Goal: Transaction & Acquisition: Purchase product/service

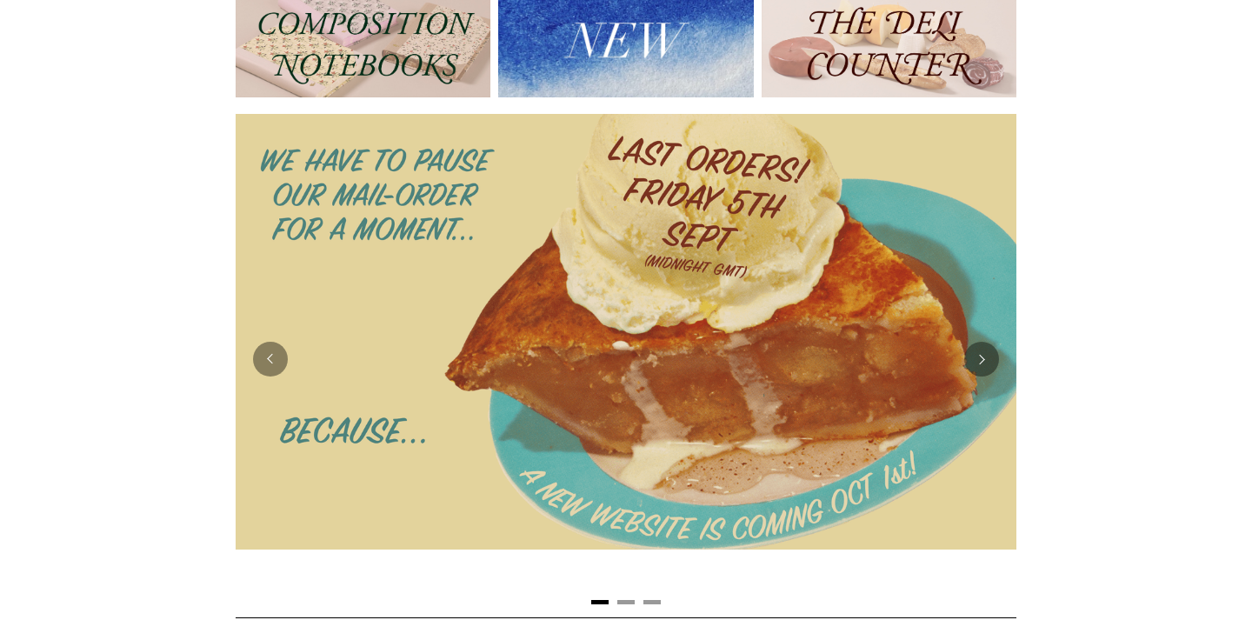
click at [650, 40] on img at bounding box center [625, 43] width 255 height 109
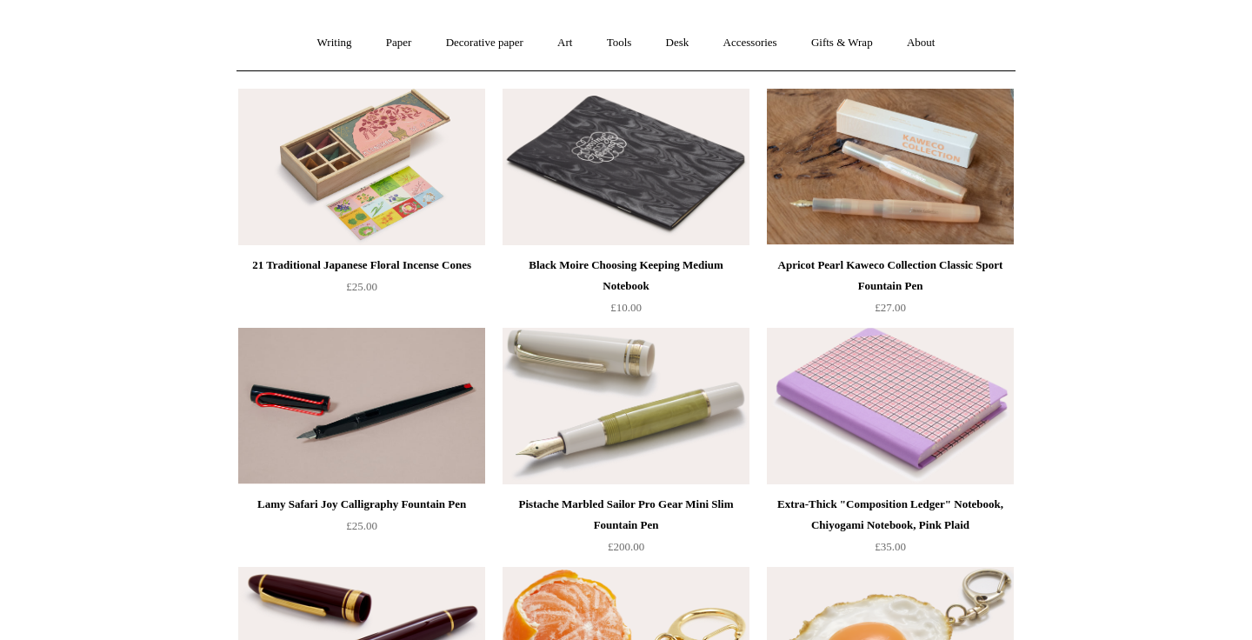
scroll to position [146, 0]
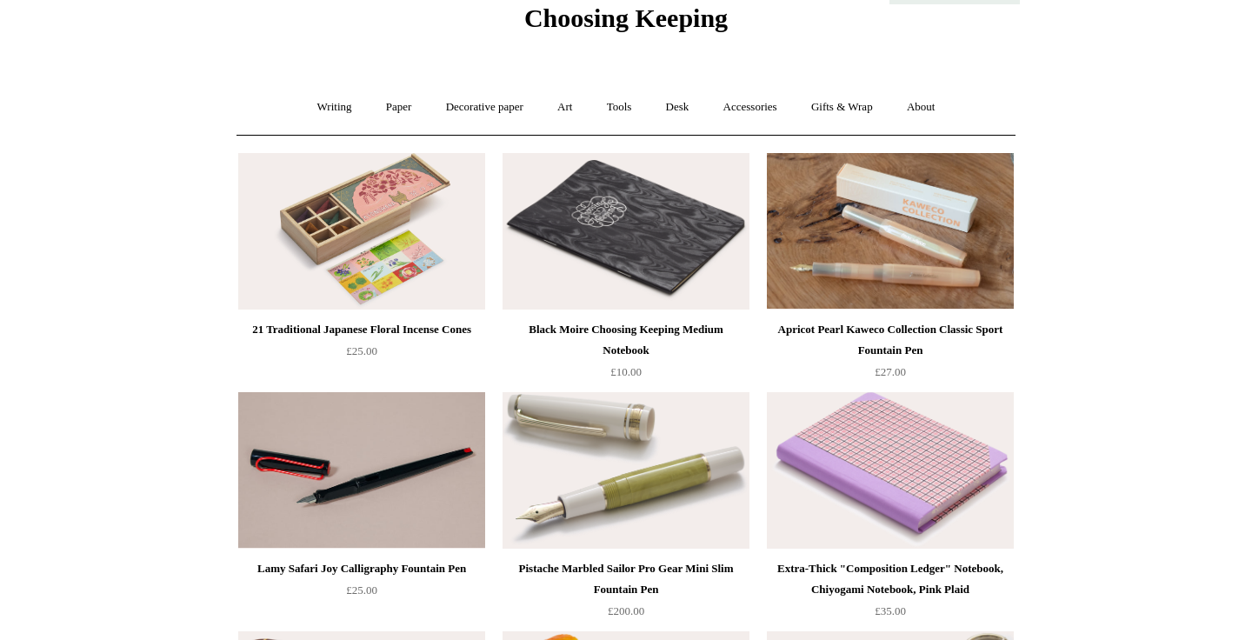
scroll to position [0, 0]
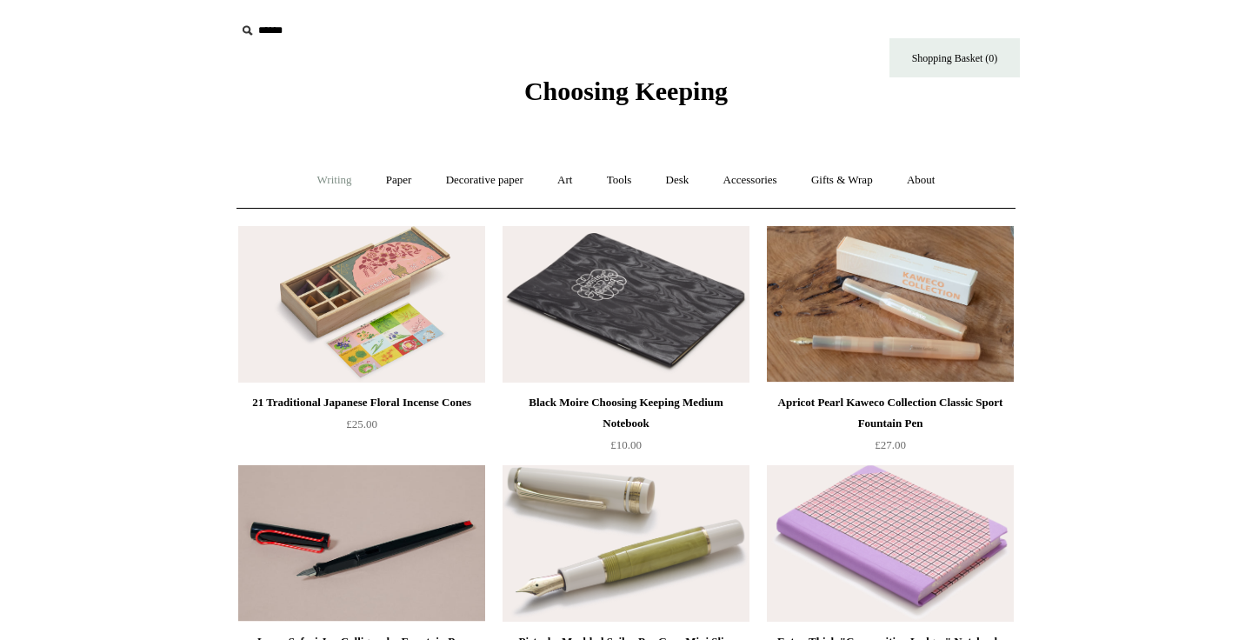
click at [340, 183] on link "Writing +" at bounding box center [335, 180] width 66 height 46
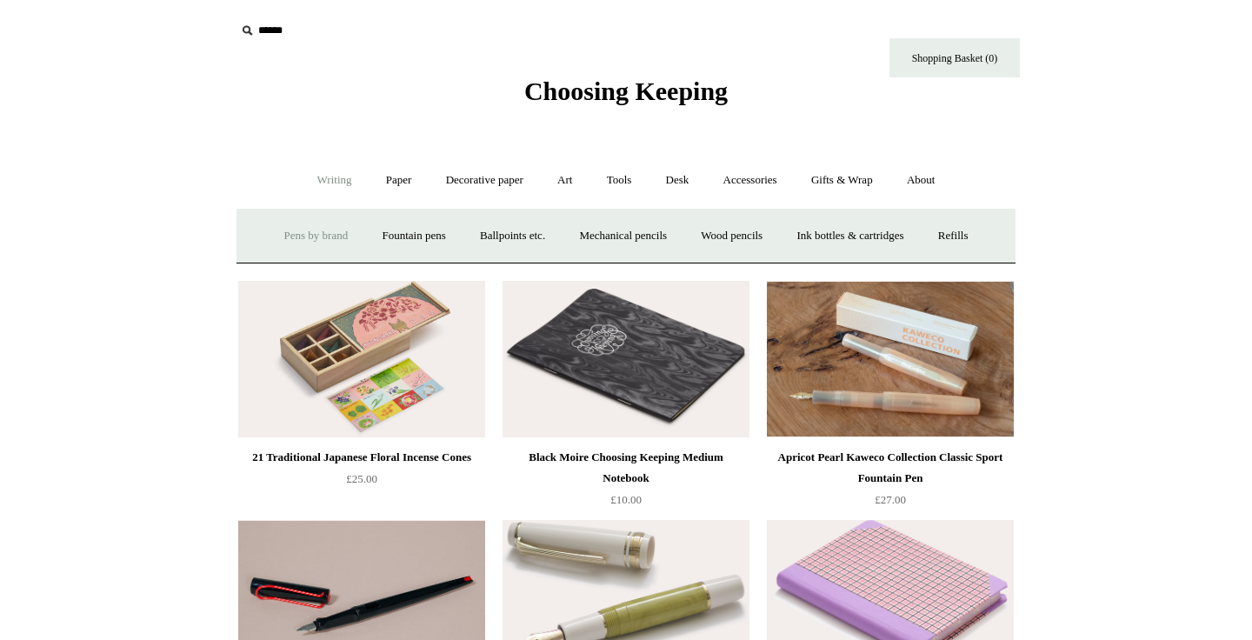
click at [322, 242] on link "Pens by brand +" at bounding box center [317, 236] width 96 height 46
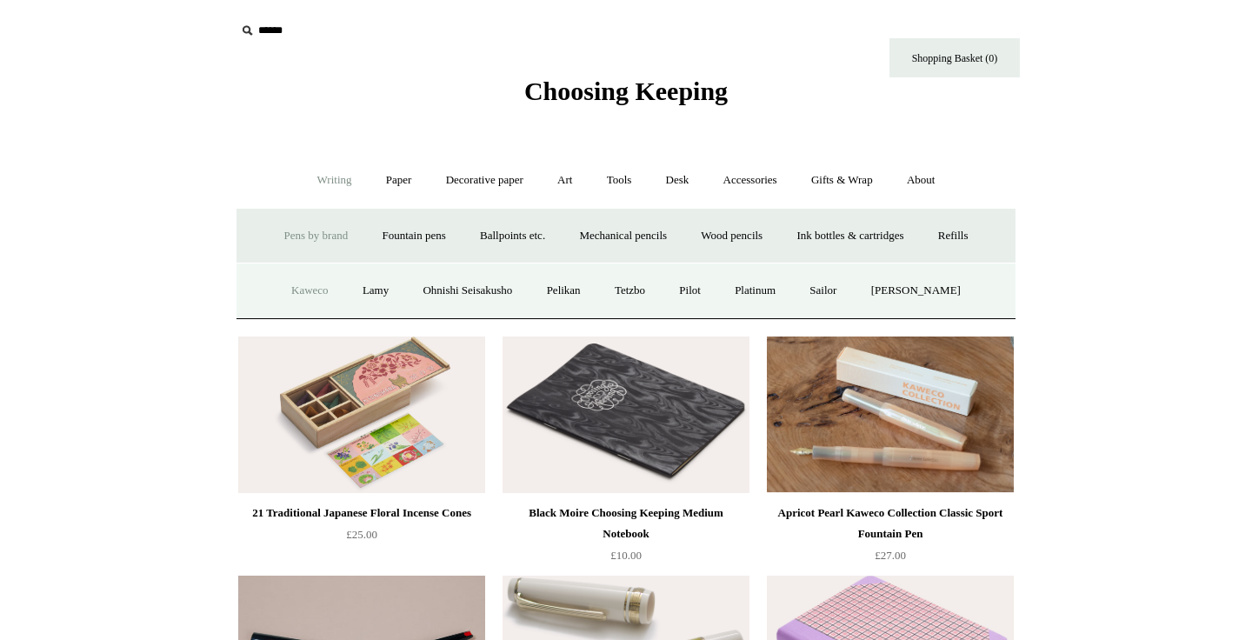
click at [313, 288] on link "Kaweco" at bounding box center [310, 291] width 69 height 46
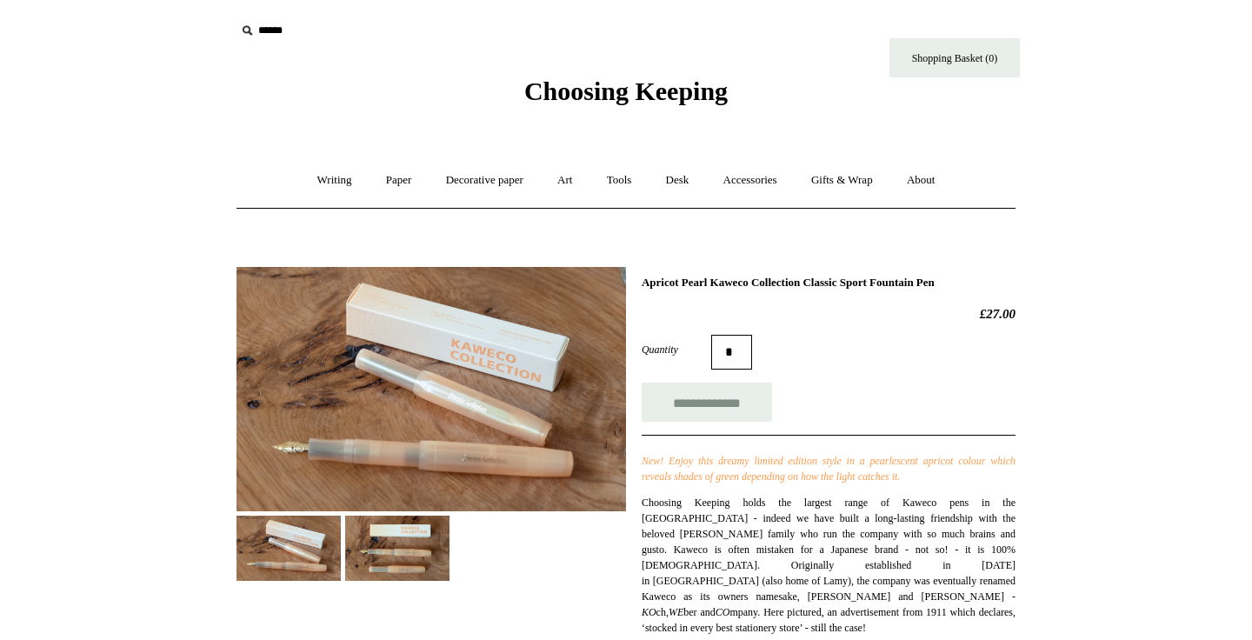
scroll to position [219, 0]
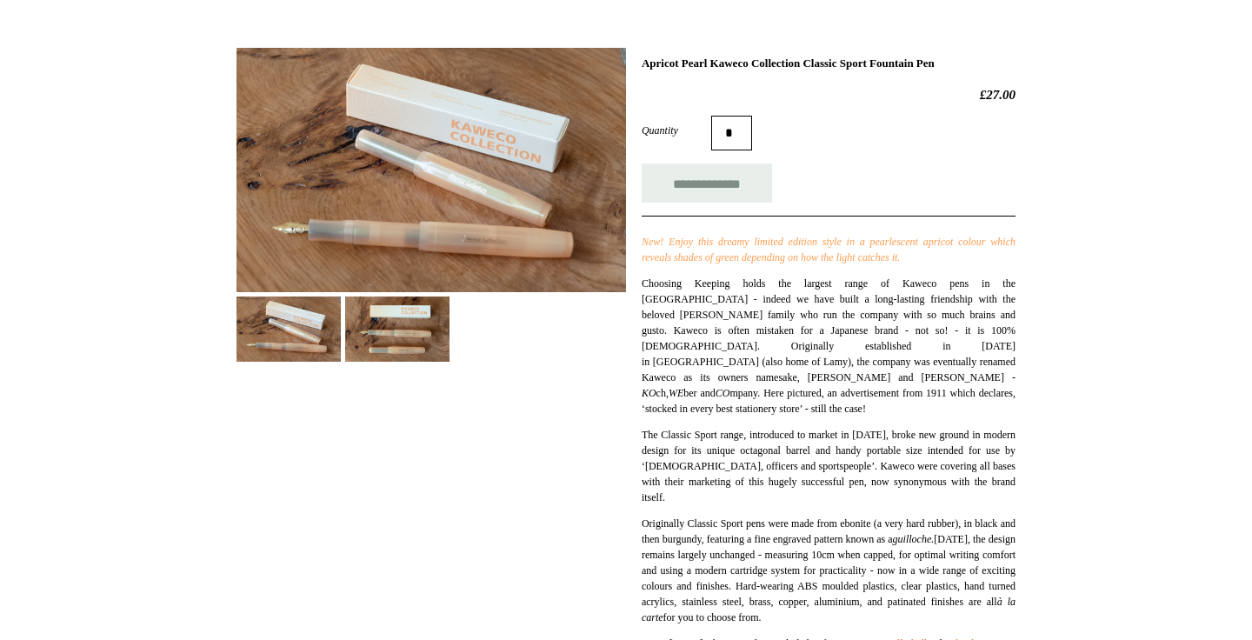
click at [728, 142] on input "*" at bounding box center [731, 133] width 41 height 35
type input "*"
click at [642, 163] on input "**********" at bounding box center [707, 182] width 130 height 39
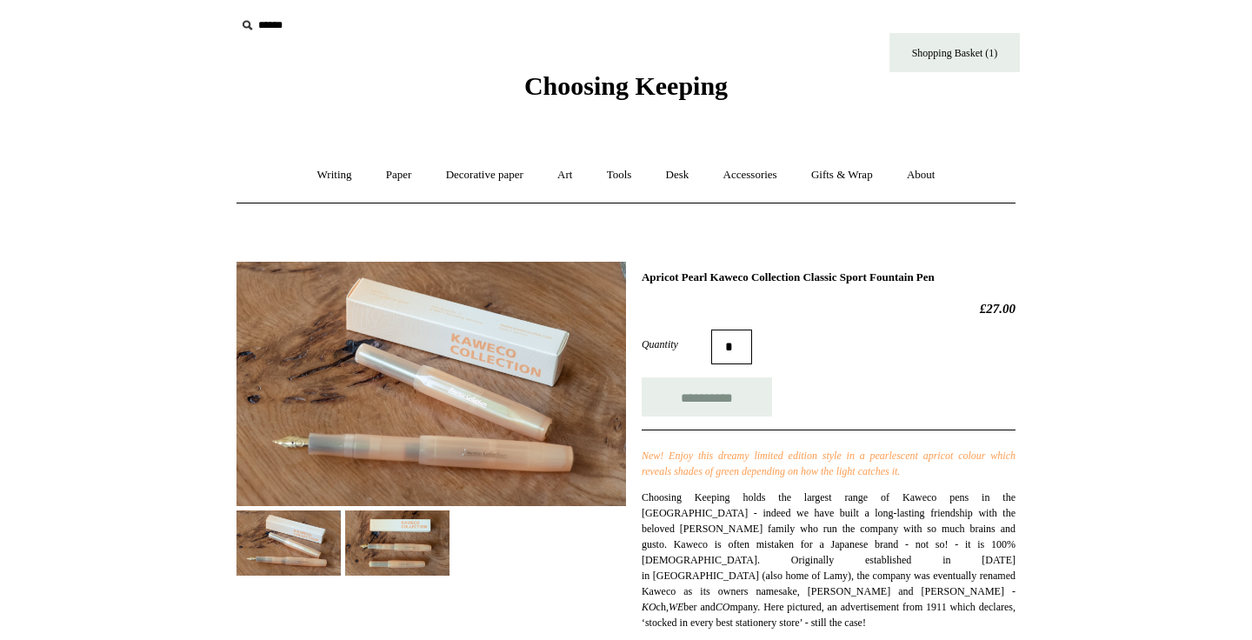
scroll to position [0, 0]
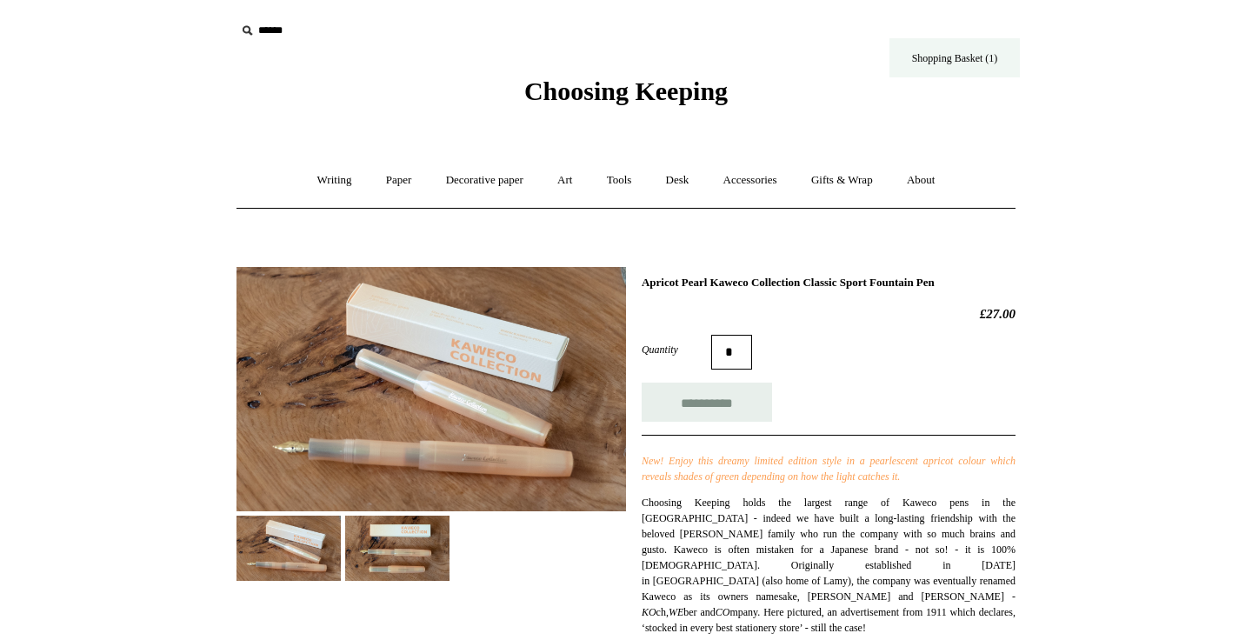
click at [997, 64] on link "Shopping Basket (1)" at bounding box center [954, 57] width 130 height 39
type input "**********"
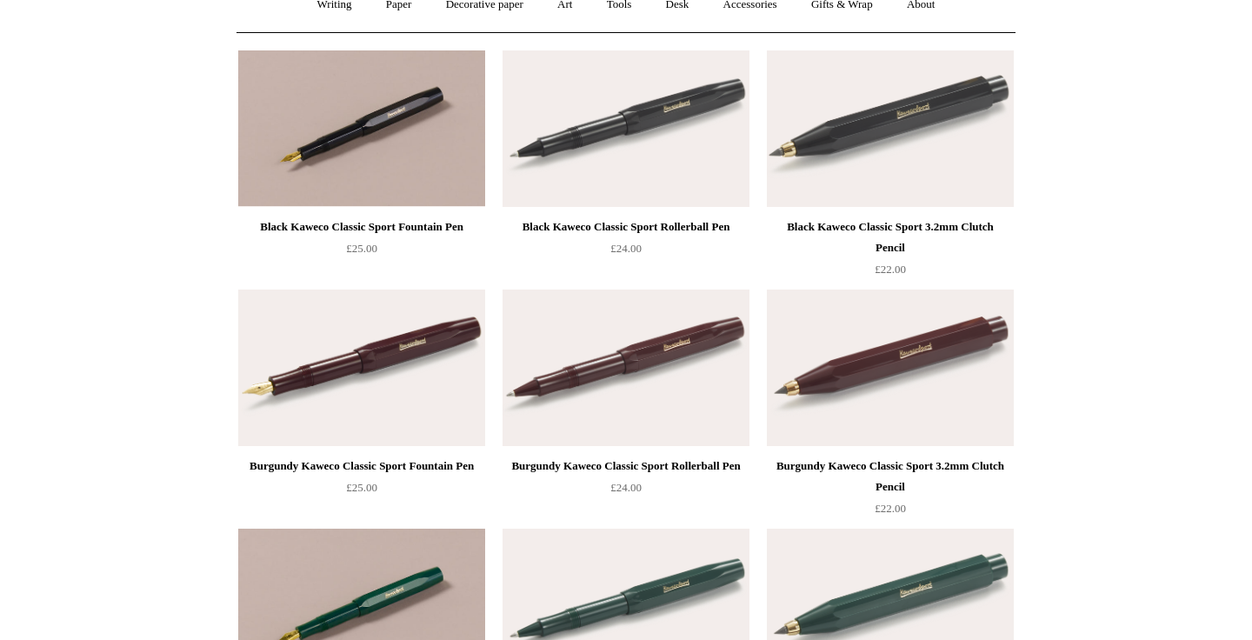
scroll to position [184, 0]
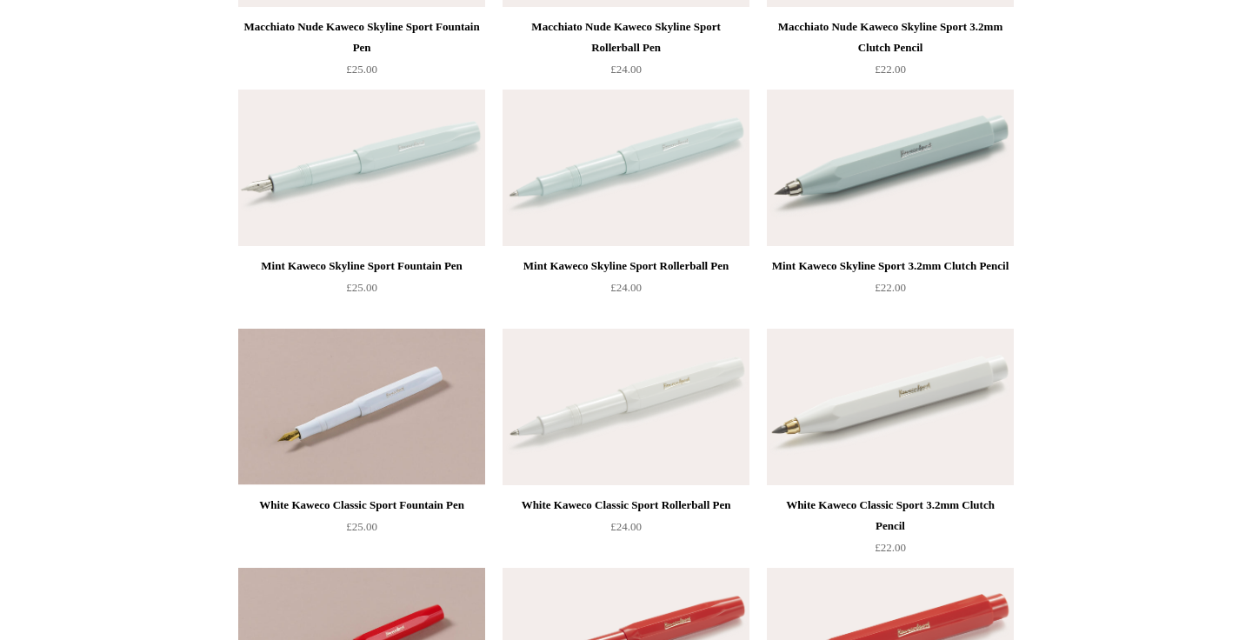
scroll to position [987, 0]
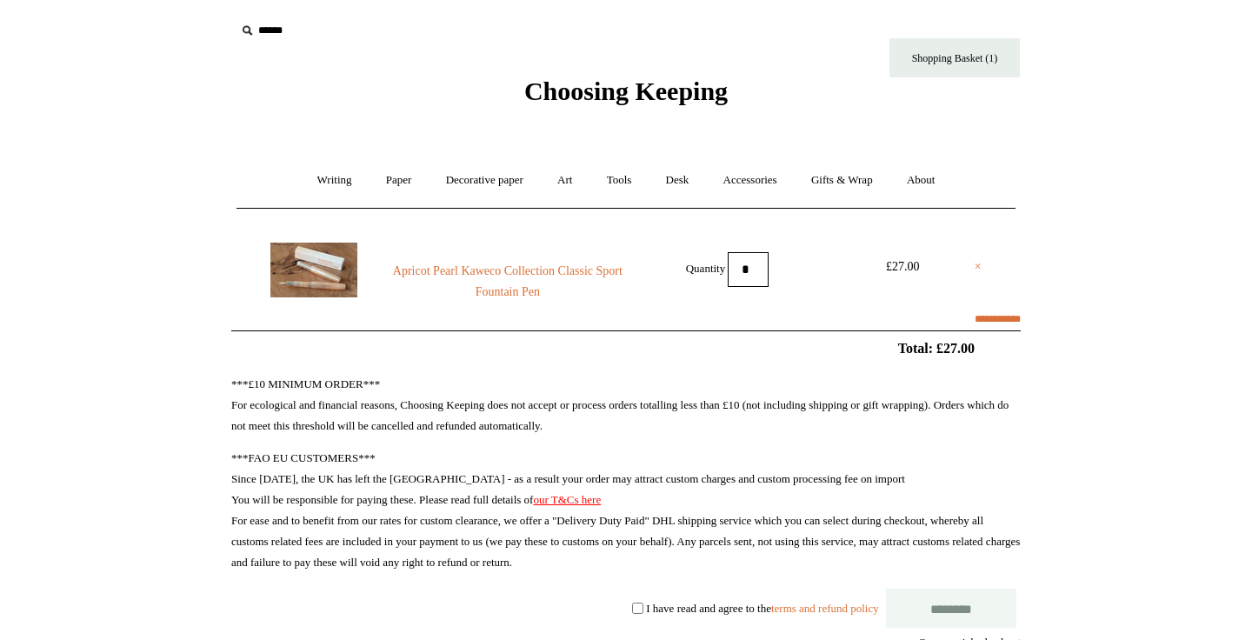
click at [978, 267] on link "×" at bounding box center [977, 266] width 7 height 21
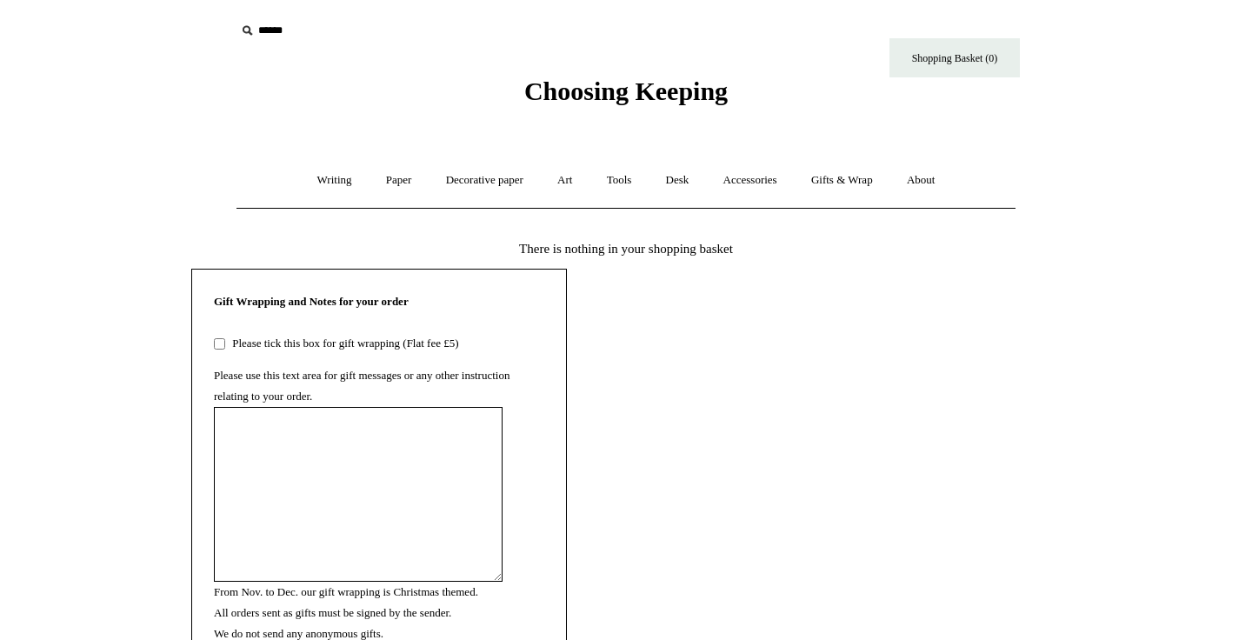
click at [814, 282] on div "Gift Wrapping and Notes for your order Please tick this box for gift wrapping (…" at bounding box center [625, 494] width 869 height 451
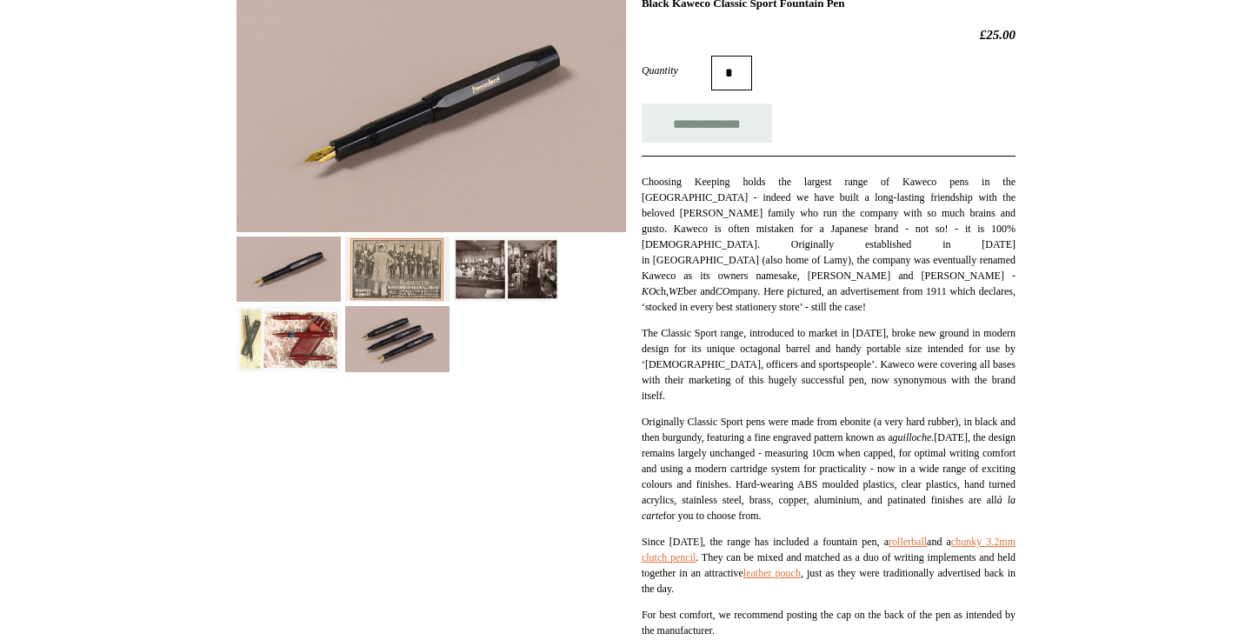
scroll to position [277, 0]
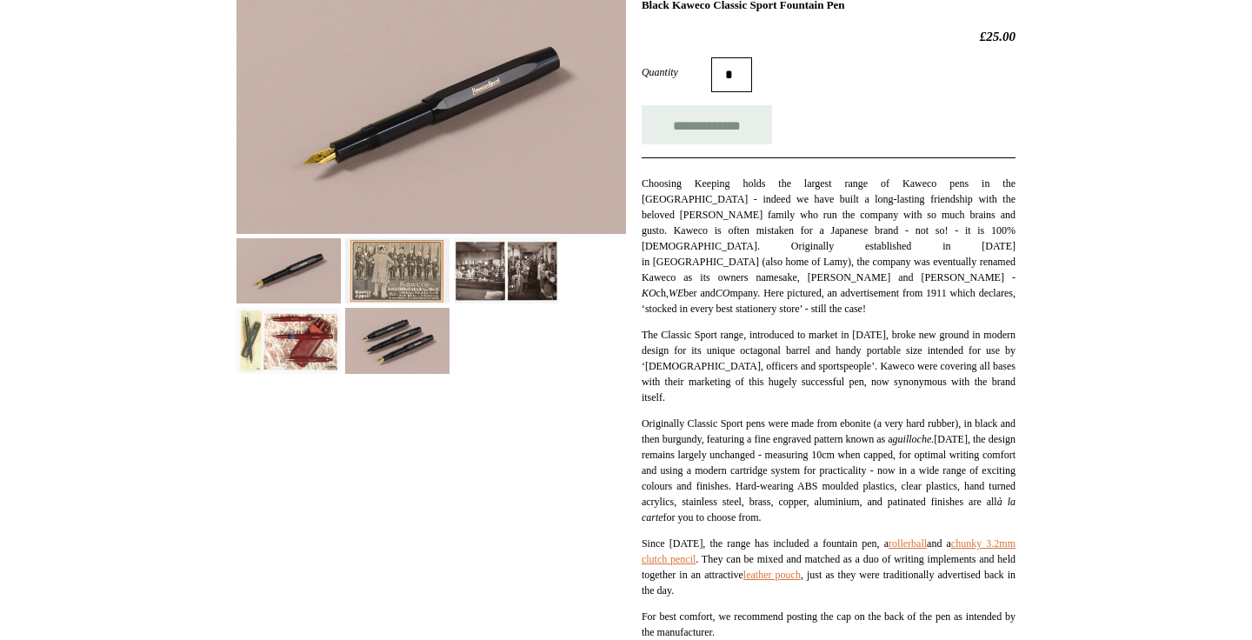
click at [376, 283] on img at bounding box center [397, 270] width 104 height 65
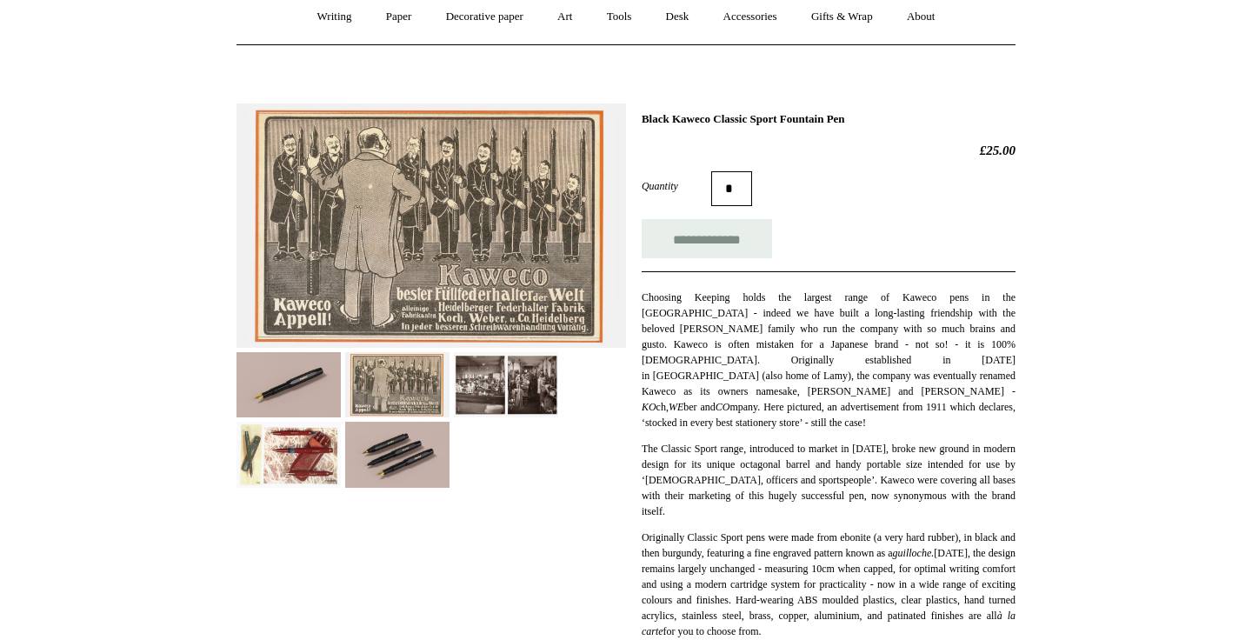
scroll to position [163, 0]
click at [482, 380] on img at bounding box center [506, 385] width 104 height 65
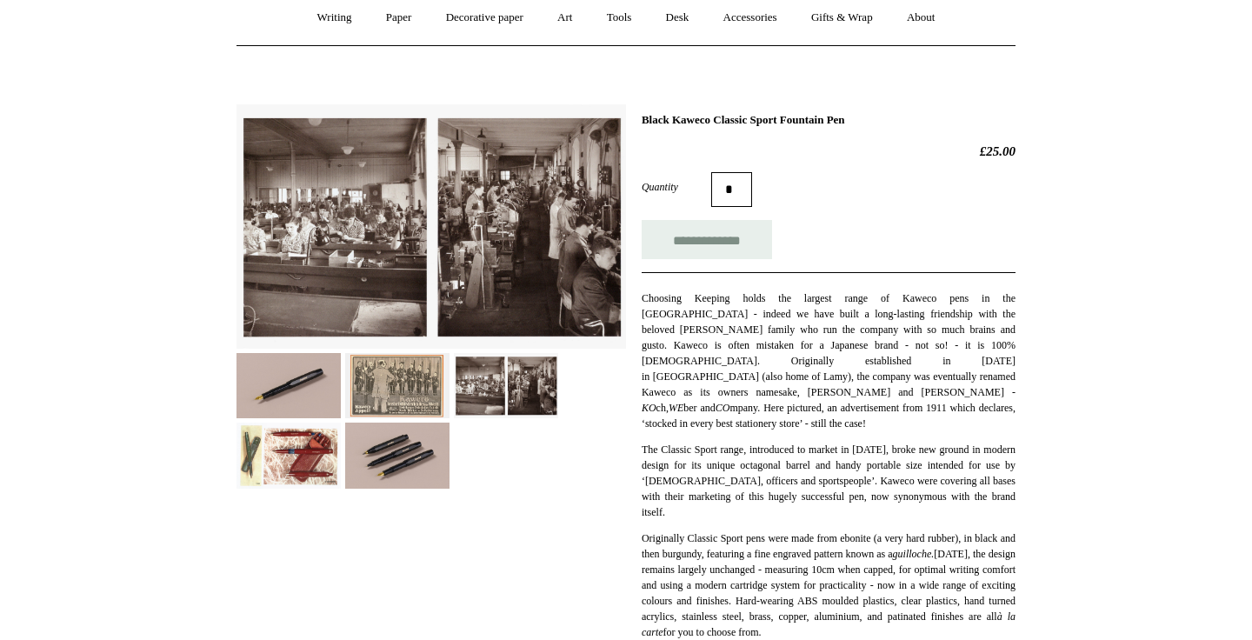
click at [546, 391] on img at bounding box center [506, 385] width 104 height 65
click at [286, 459] on img at bounding box center [288, 454] width 104 height 65
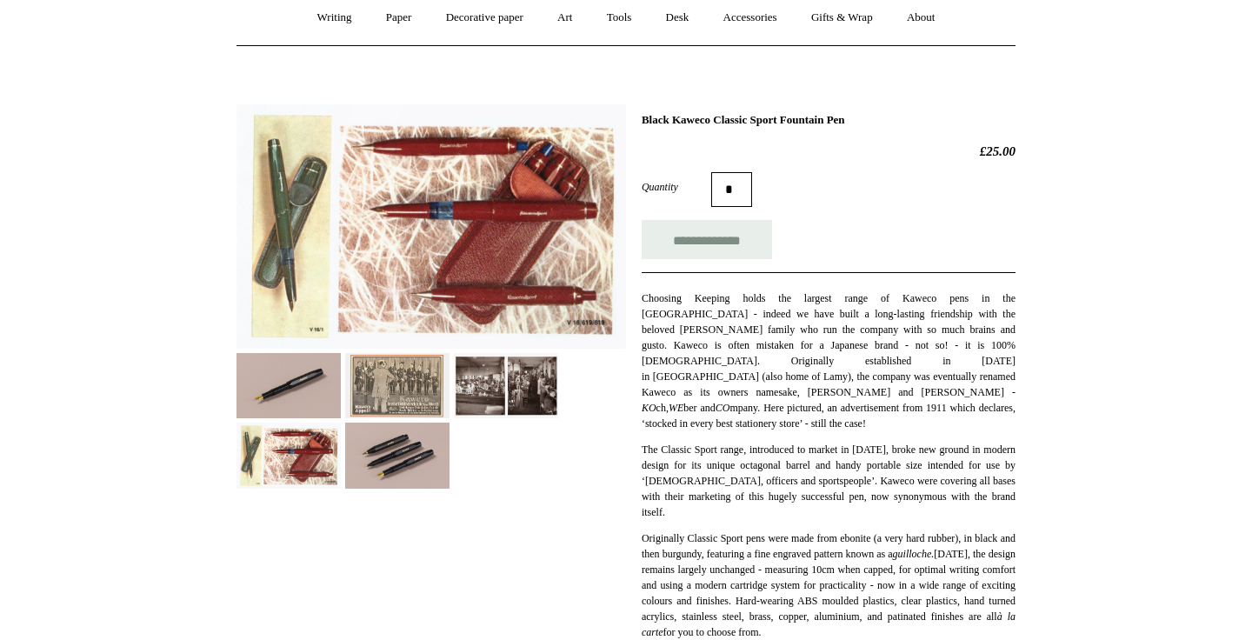
click at [388, 458] on img at bounding box center [397, 454] width 104 height 65
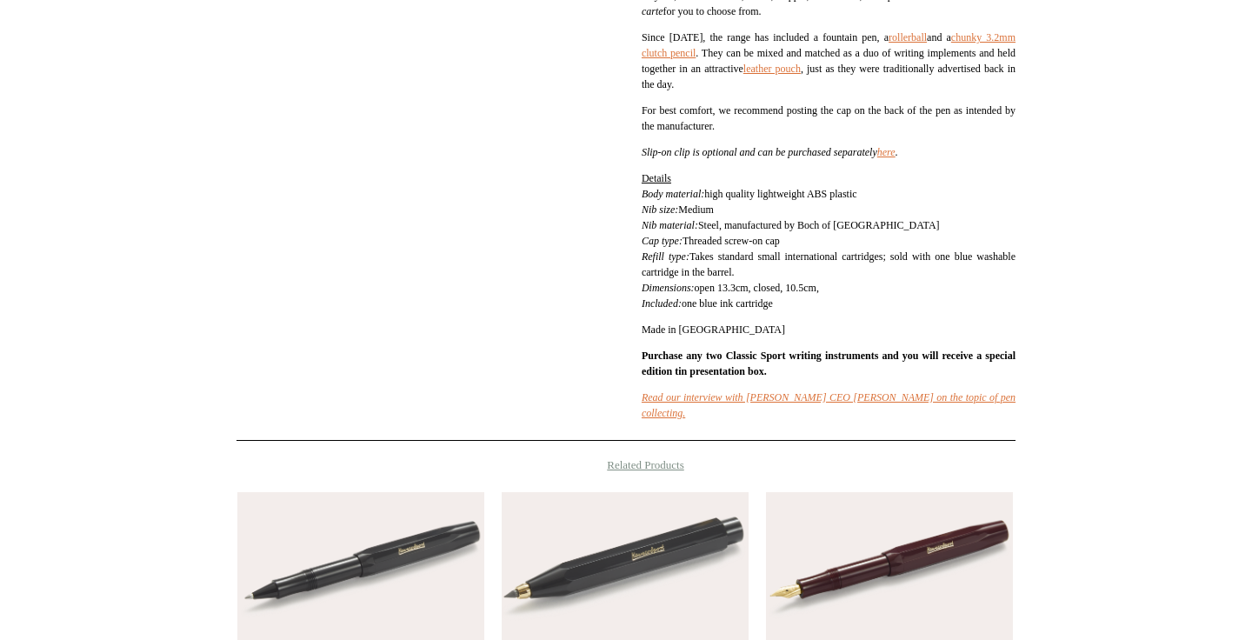
scroll to position [784, 0]
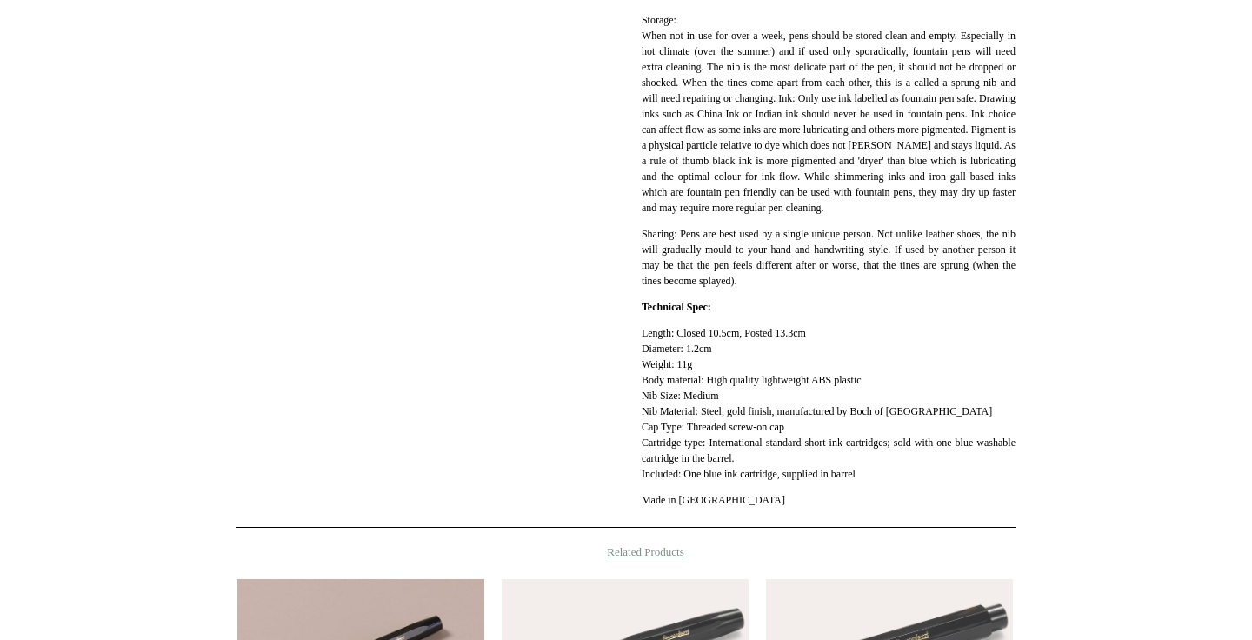
scroll to position [1273, 0]
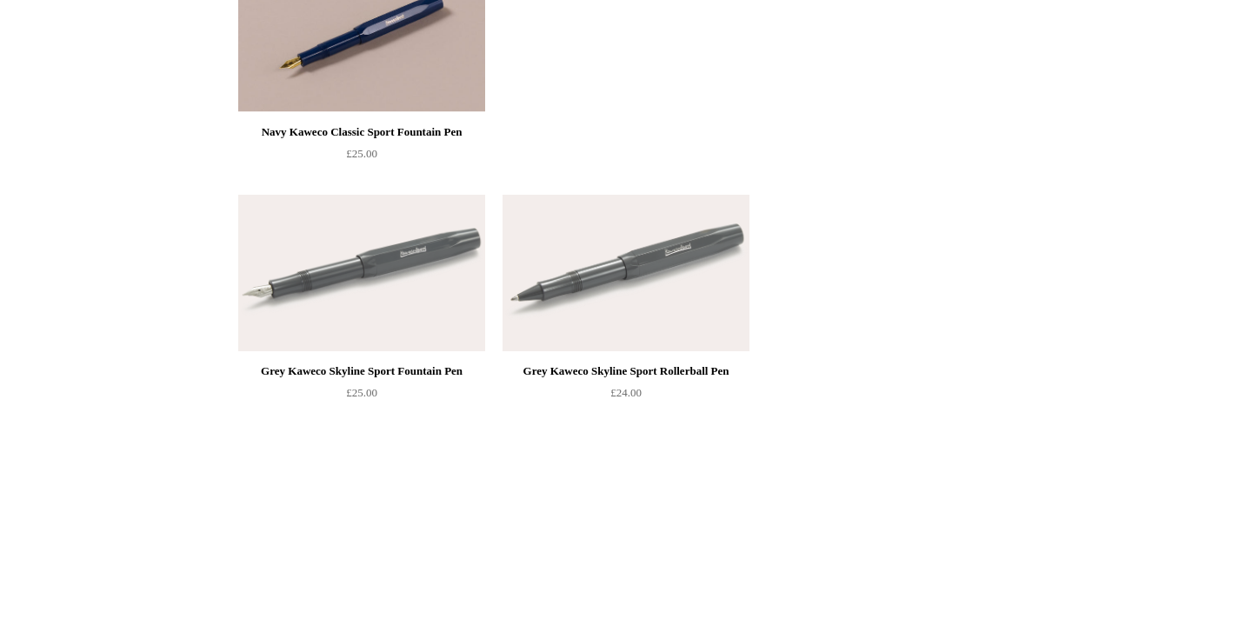
scroll to position [987, 0]
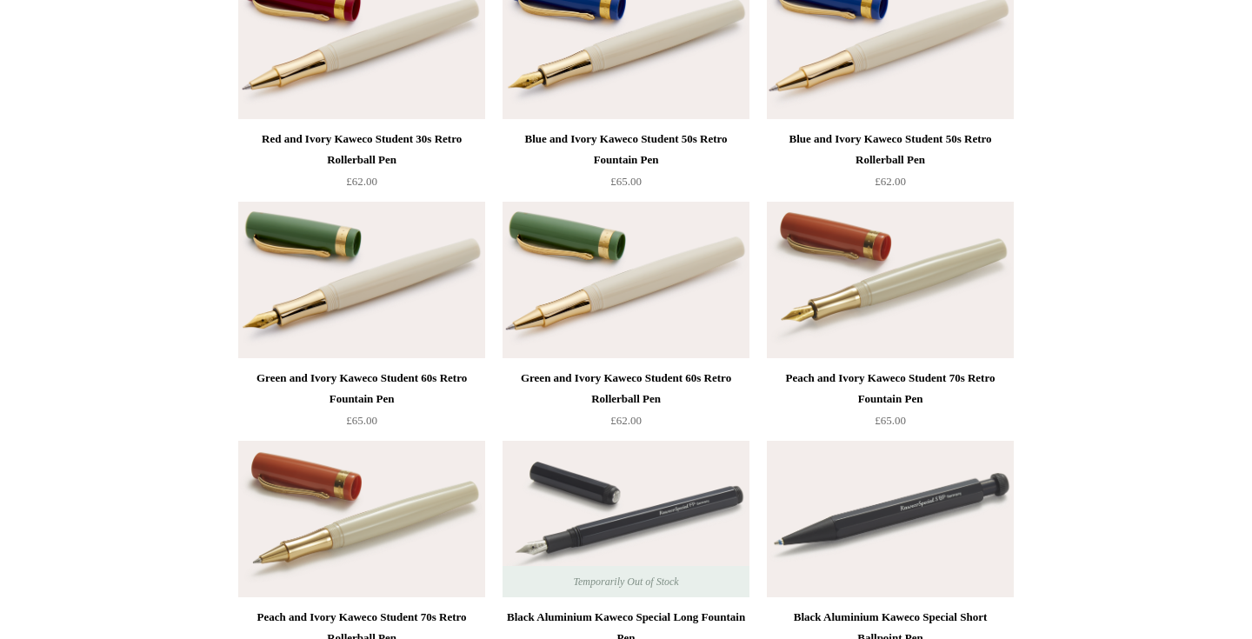
scroll to position [6000, 0]
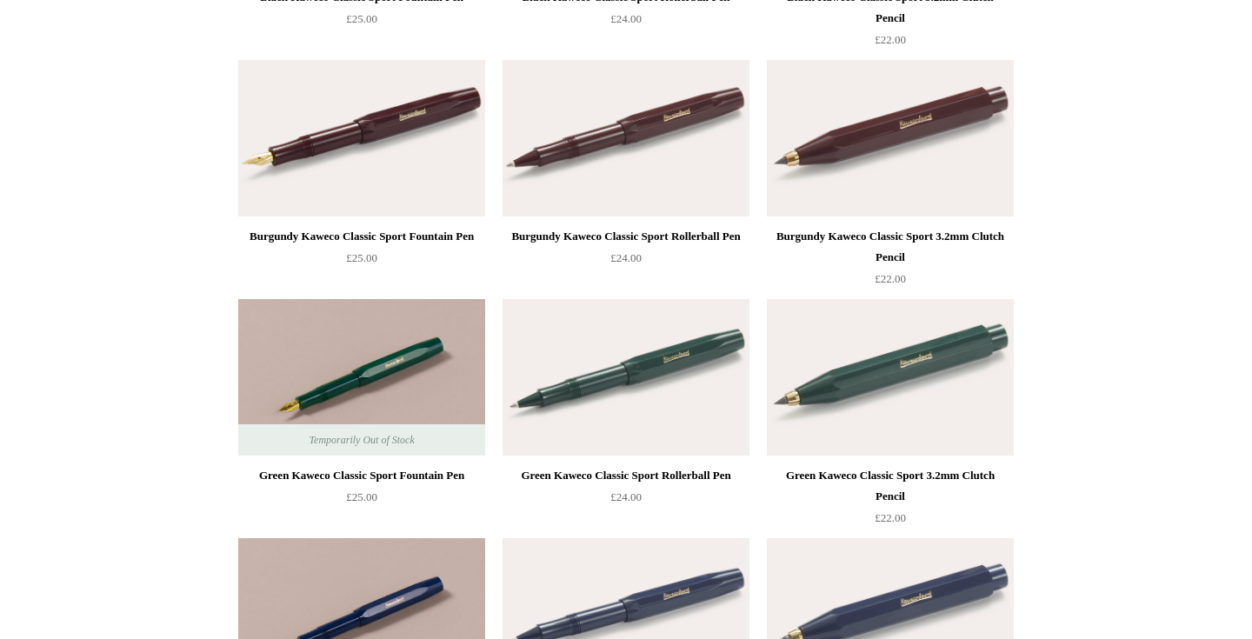
scroll to position [0, 0]
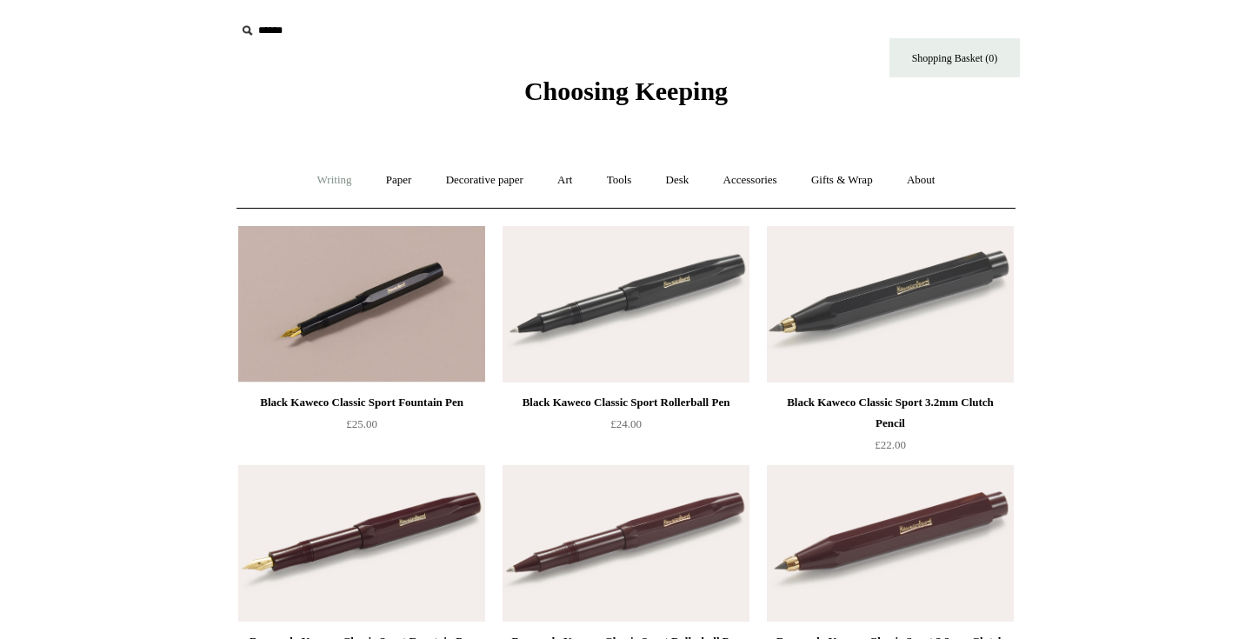
click at [324, 176] on link "Writing +" at bounding box center [335, 180] width 66 height 46
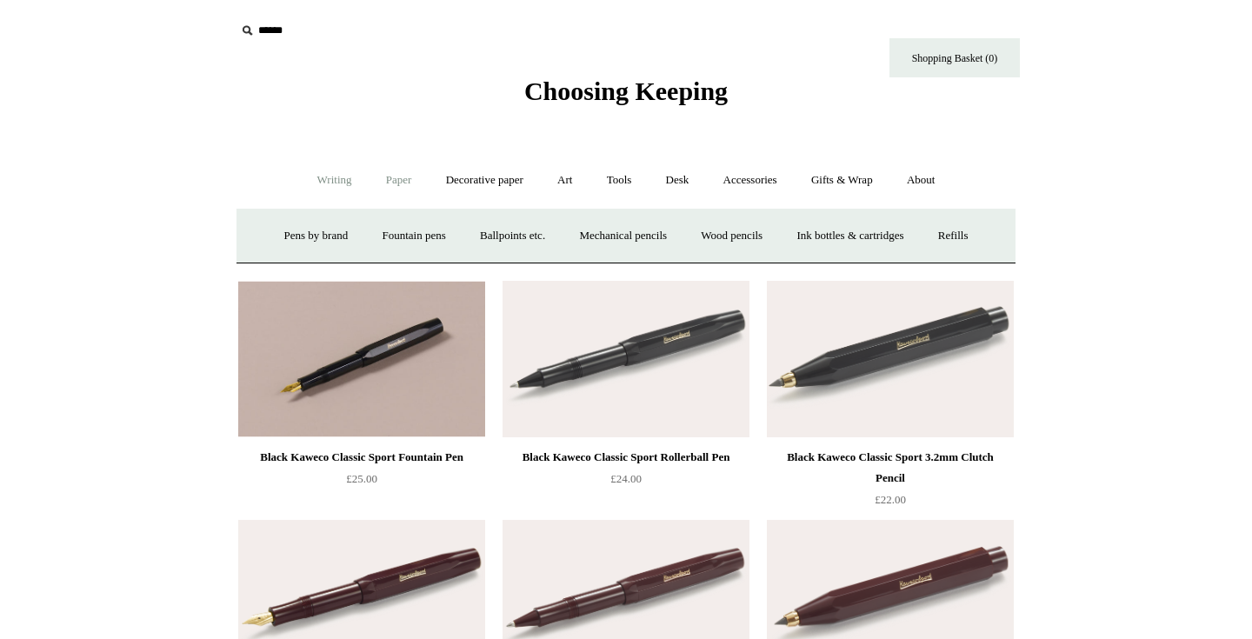
click at [382, 177] on link "Paper +" at bounding box center [398, 180] width 57 height 46
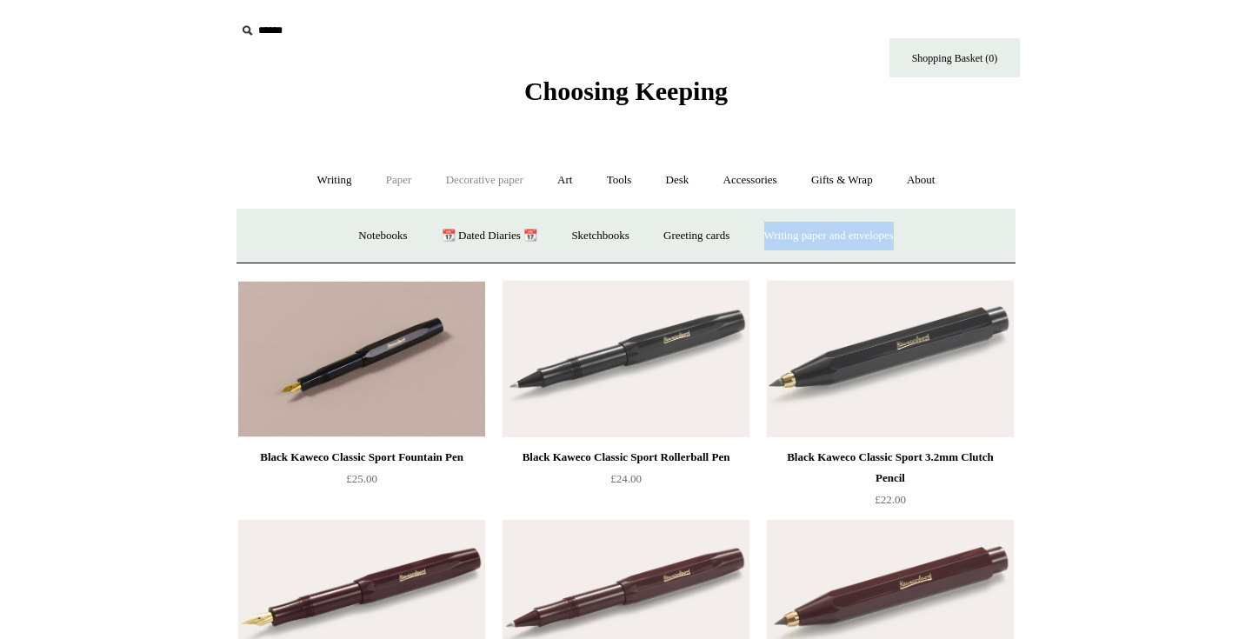
click at [499, 176] on link "Decorative paper +" at bounding box center [484, 180] width 109 height 46
click at [564, 179] on link "Art +" at bounding box center [565, 180] width 46 height 46
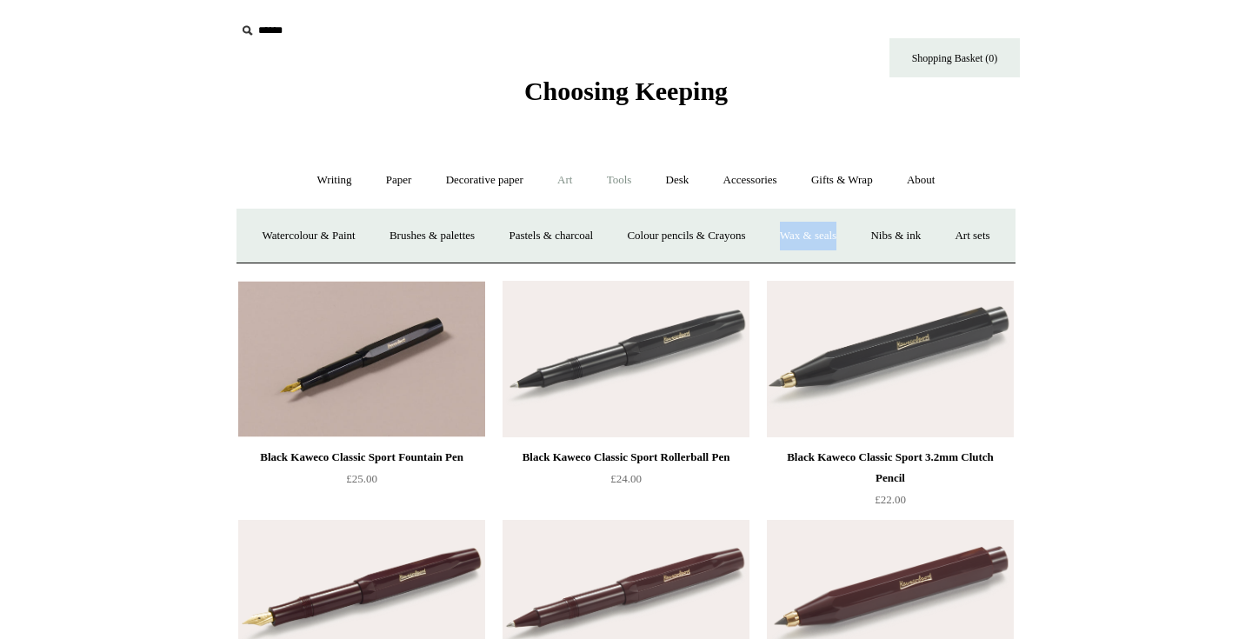
click at [630, 177] on link "Tools +" at bounding box center [619, 180] width 57 height 46
click at [696, 183] on link "Desk +" at bounding box center [677, 180] width 55 height 46
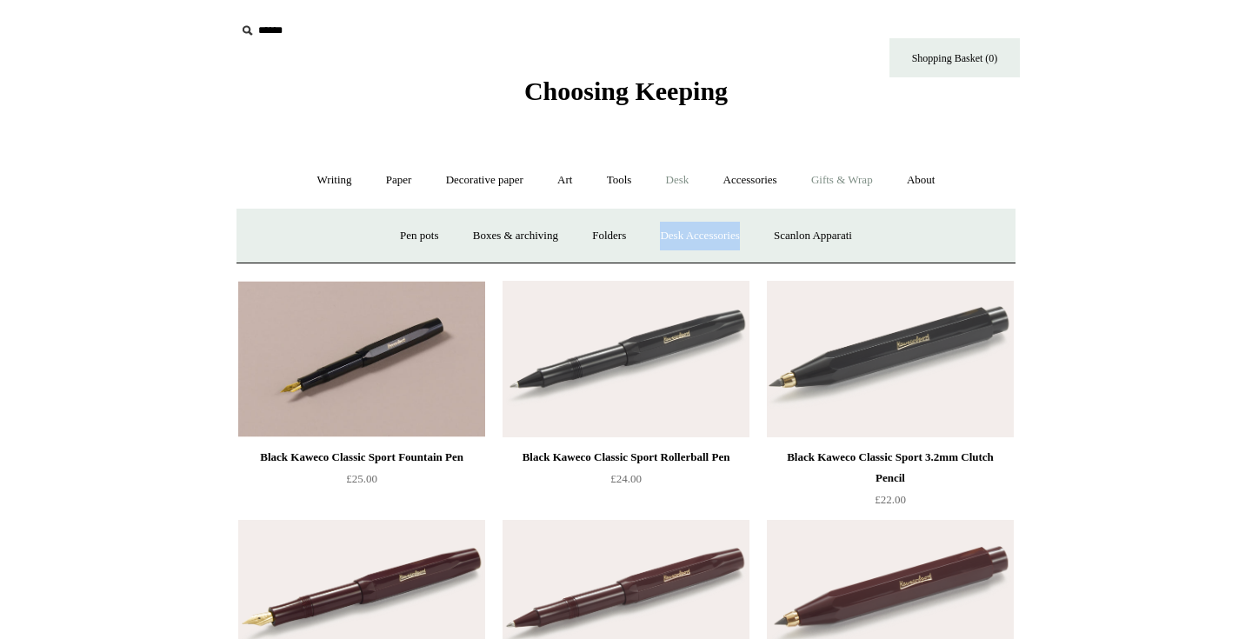
click at [869, 173] on link "Gifts & Wrap +" at bounding box center [841, 180] width 93 height 46
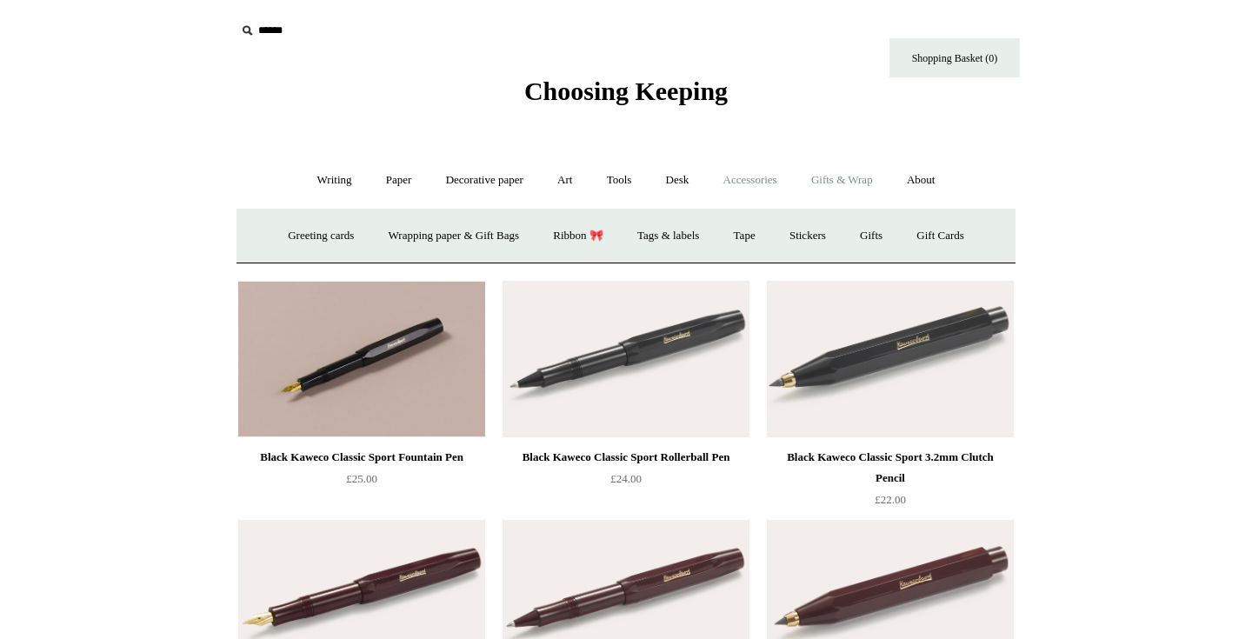
click at [725, 182] on link "Accessories +" at bounding box center [750, 180] width 85 height 46
click at [813, 176] on link "Gifts & Wrap +" at bounding box center [841, 180] width 93 height 46
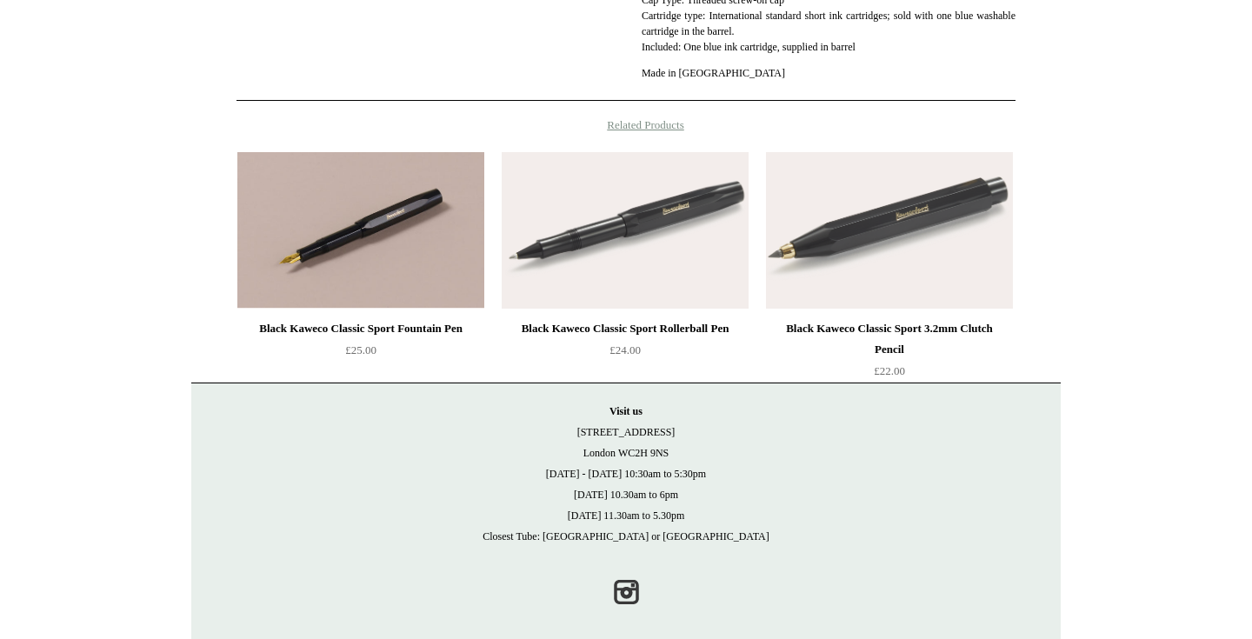
scroll to position [1612, 0]
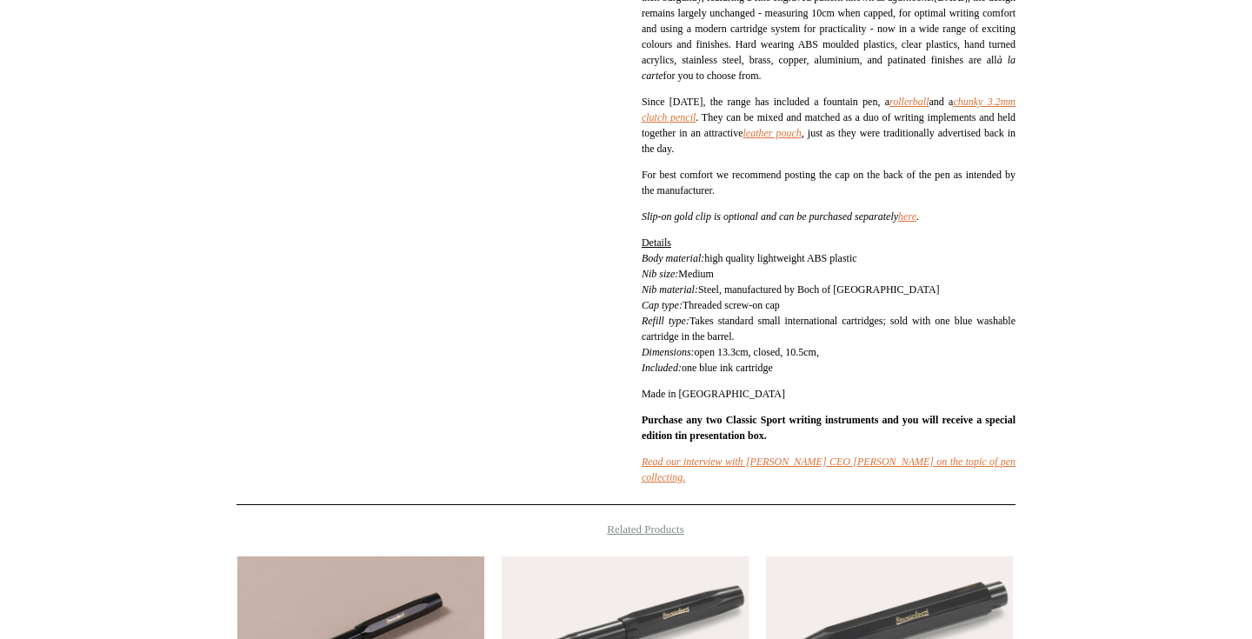
scroll to position [720, 0]
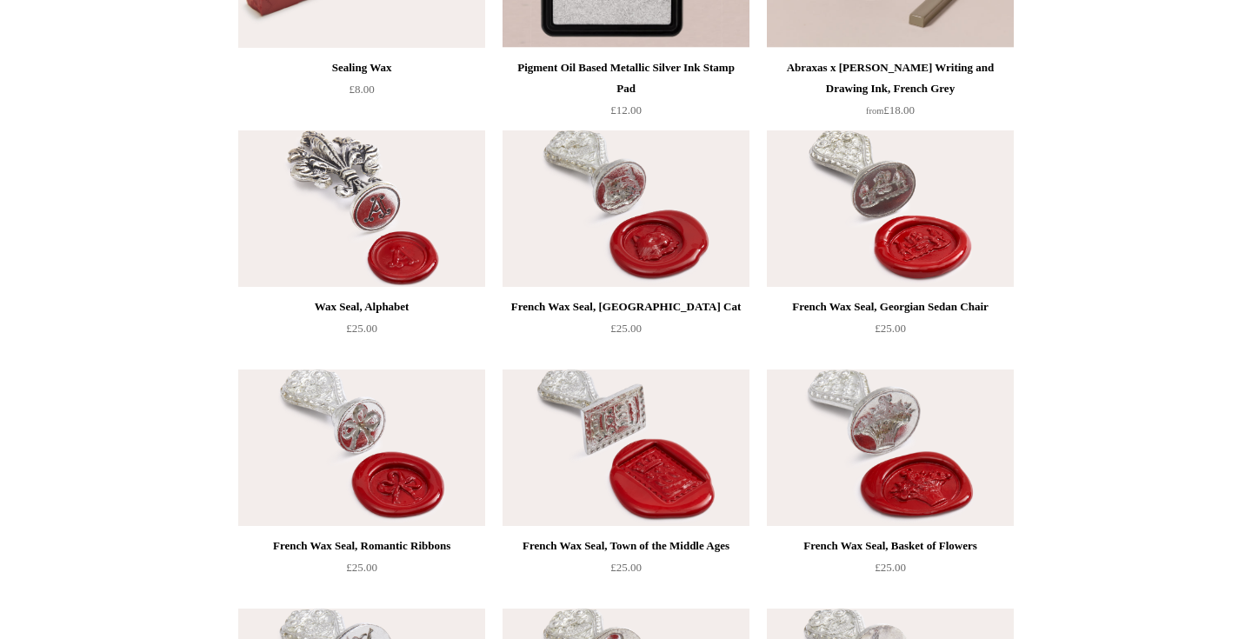
scroll to position [636, 0]
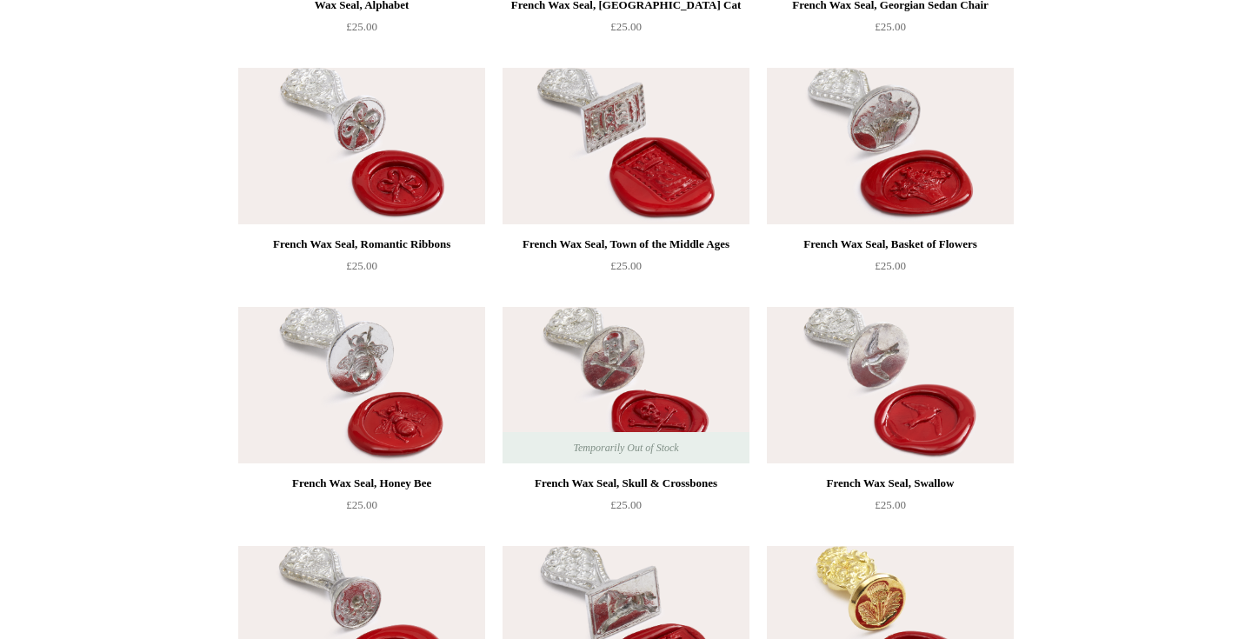
click at [139, 157] on html "Menu Choosing Keeping * Shipping Information Shopping Basket (0) * ⤺ + +" at bounding box center [626, 454] width 1252 height 2180
click at [1071, 183] on html "Menu Choosing Keeping * Shipping Information Shopping Basket (0) * ⤺ + +" at bounding box center [626, 454] width 1252 height 2180
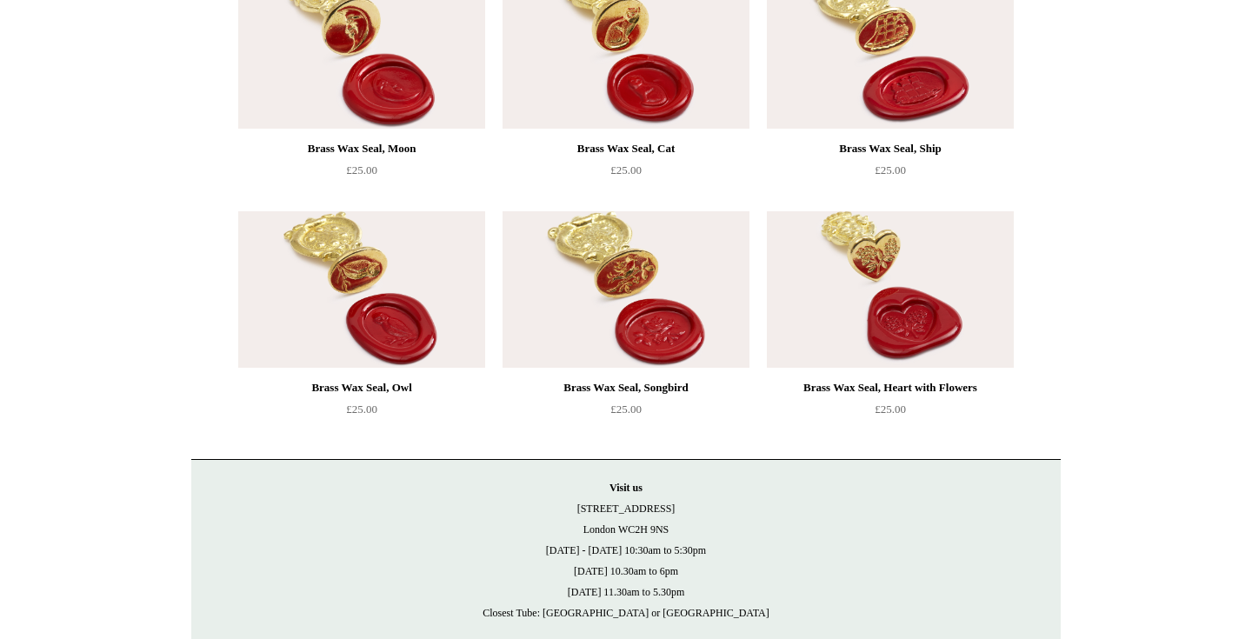
scroll to position [1450, 0]
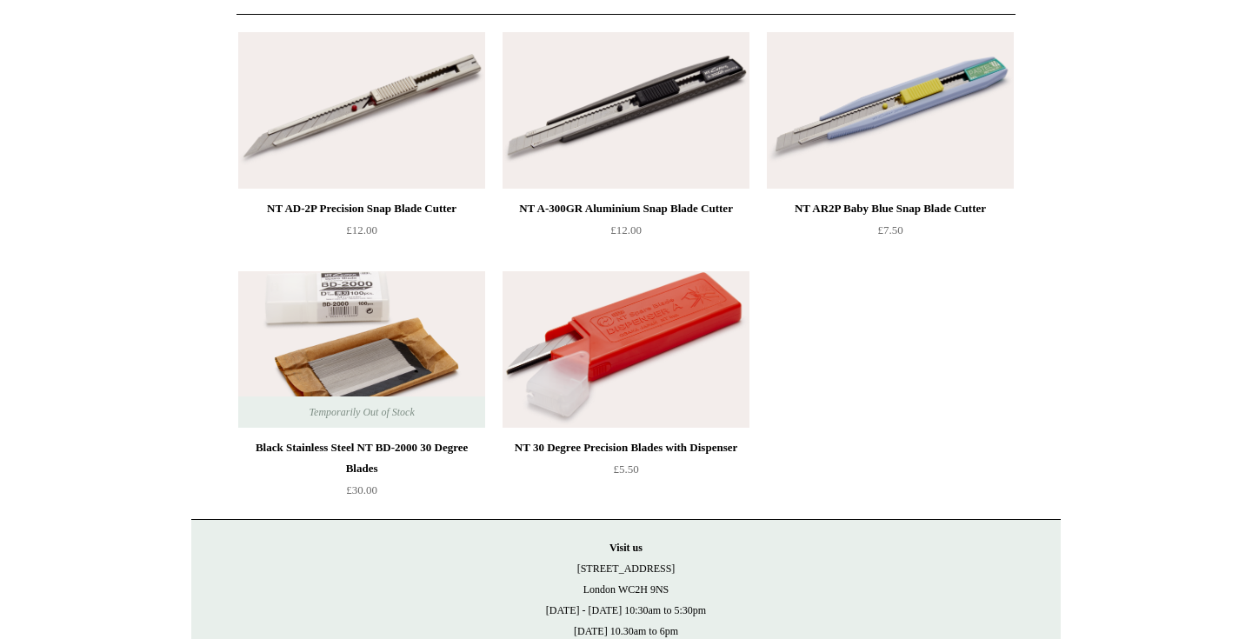
scroll to position [196, 0]
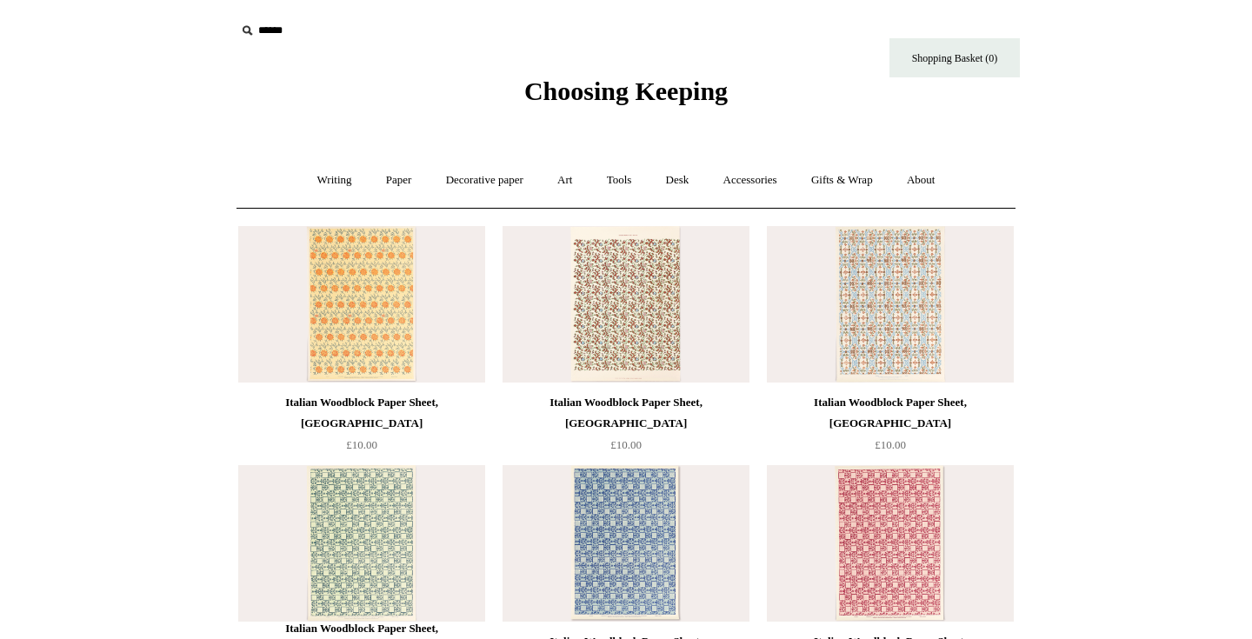
scroll to position [445, 0]
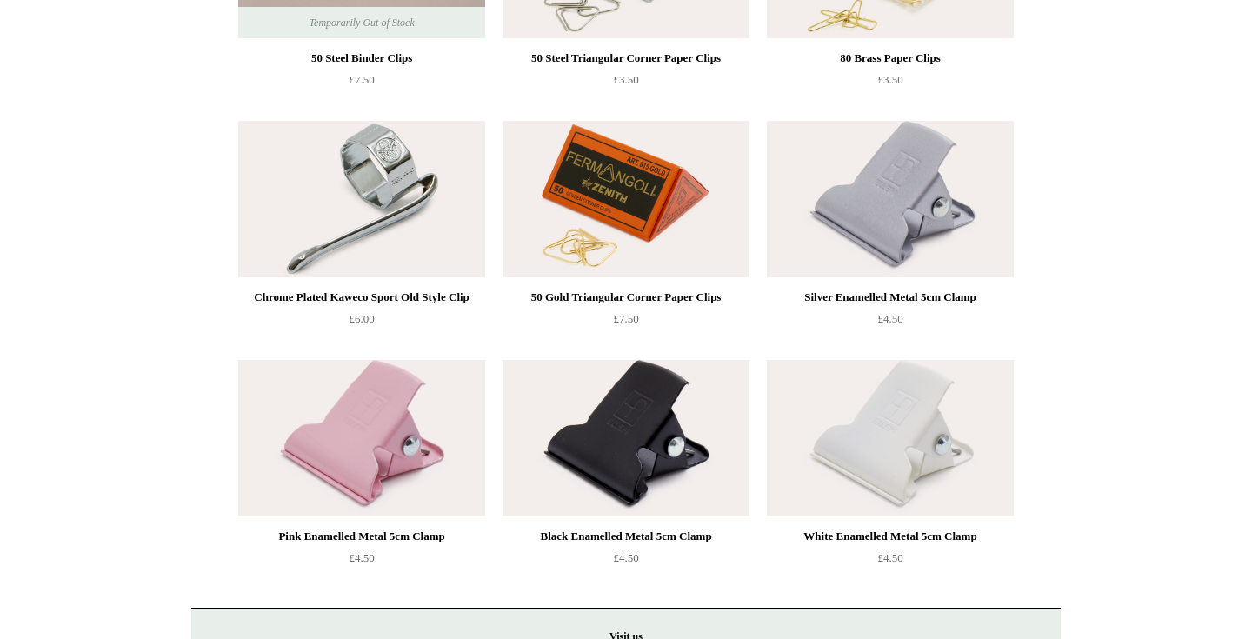
scroll to position [585, 0]
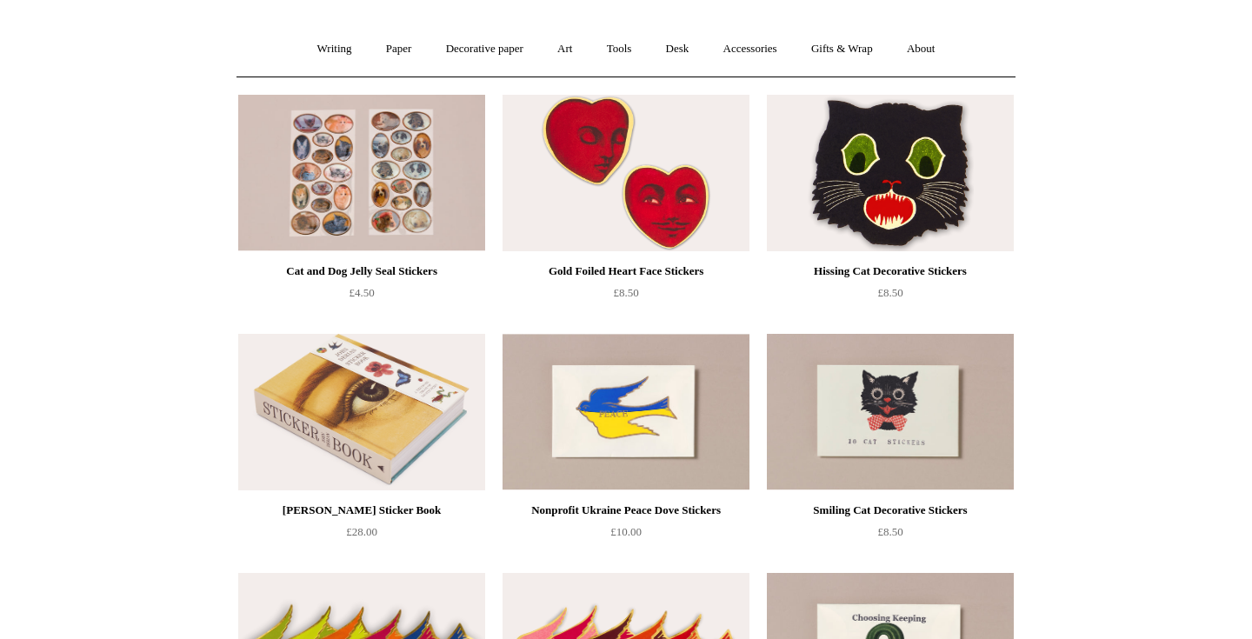
scroll to position [134, 0]
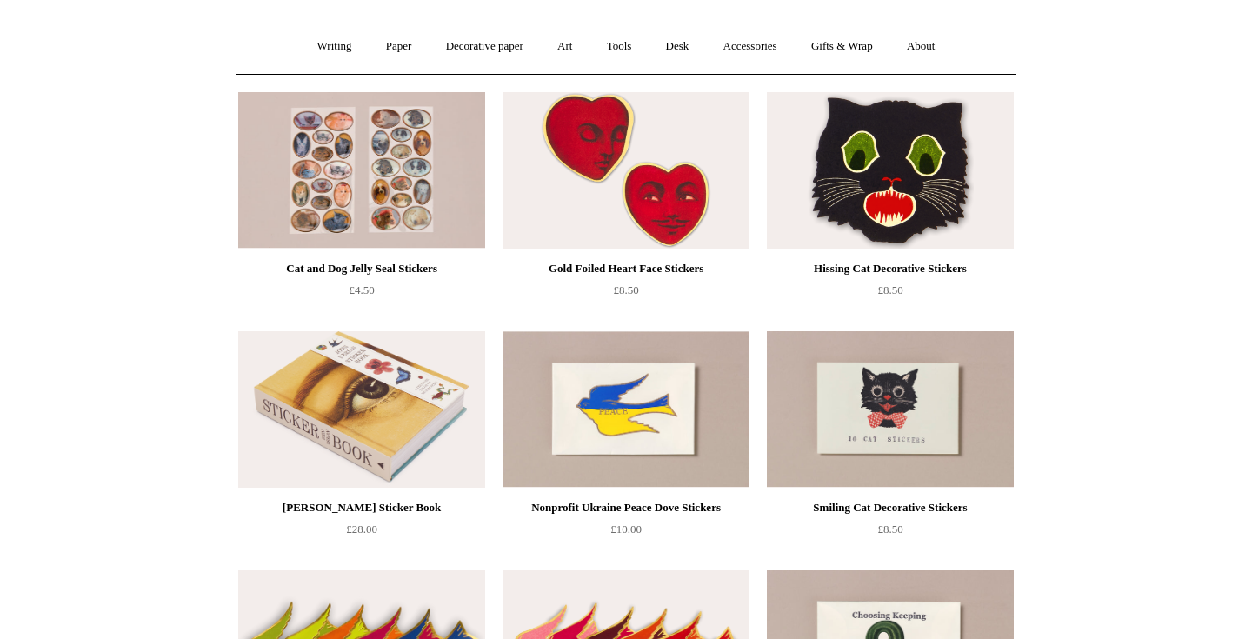
click at [580, 172] on img at bounding box center [625, 170] width 247 height 156
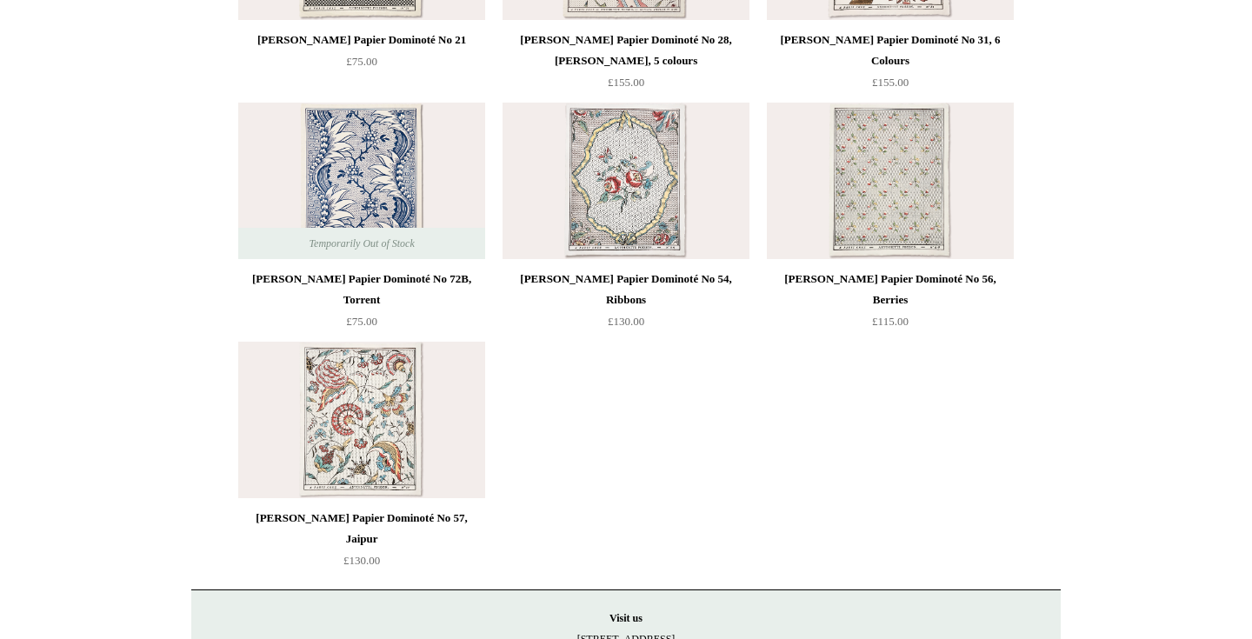
scroll to position [1108, 0]
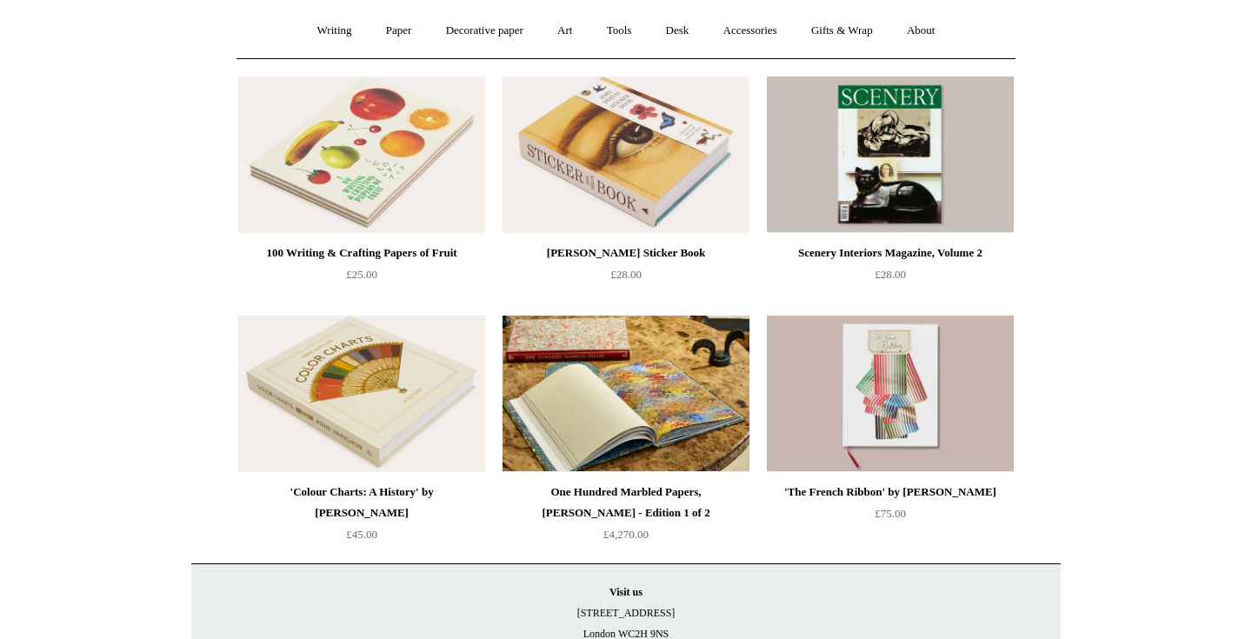
scroll to position [208, 0]
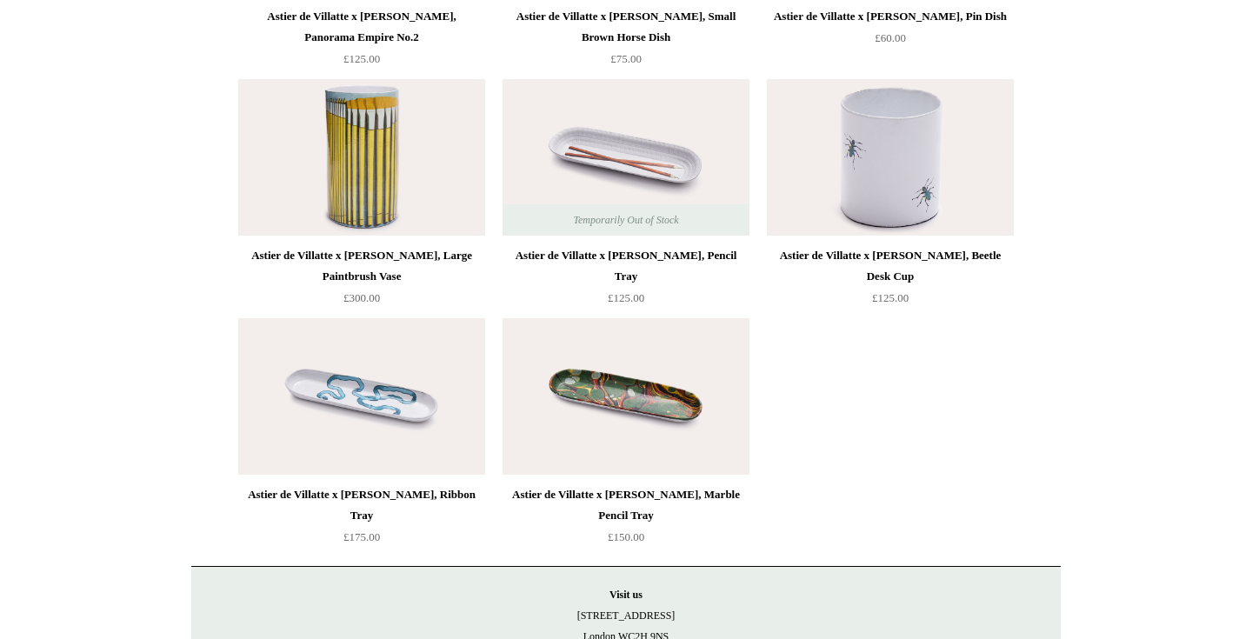
scroll to position [1063, 0]
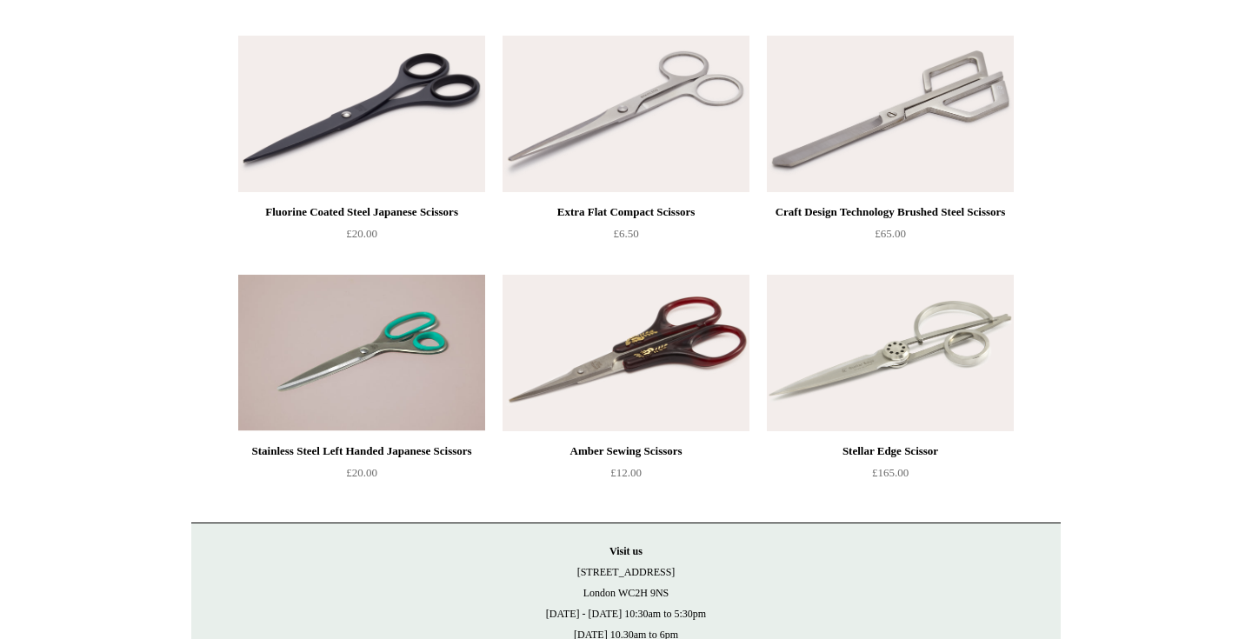
scroll to position [910, 0]
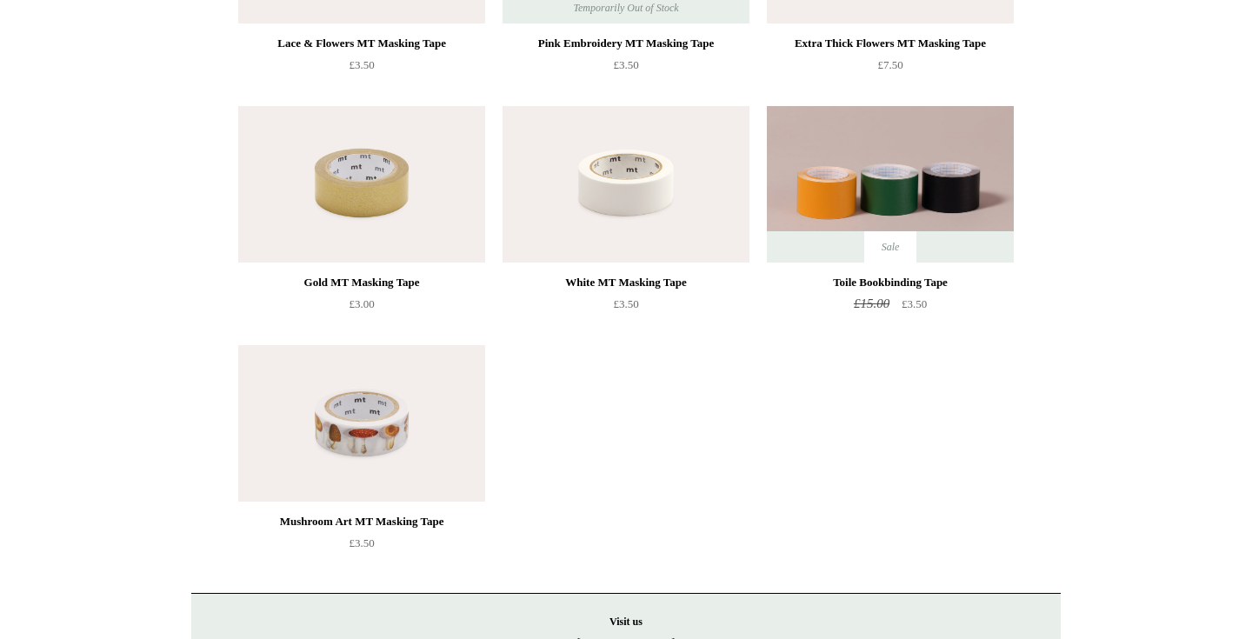
scroll to position [688, 0]
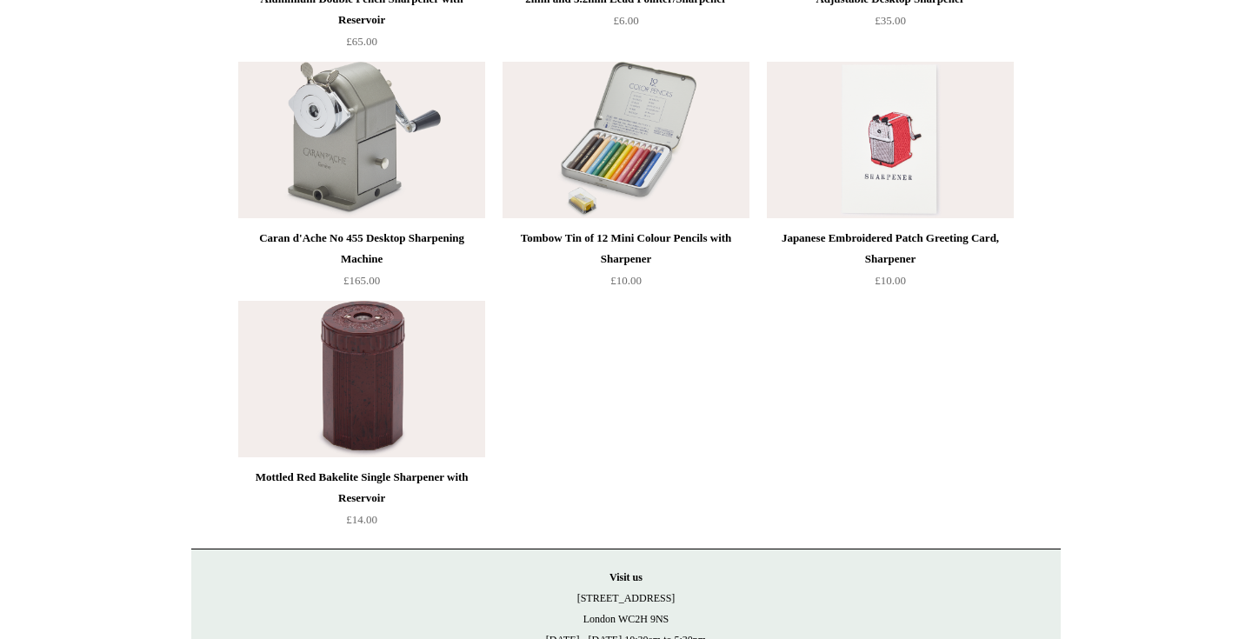
scroll to position [1122, 0]
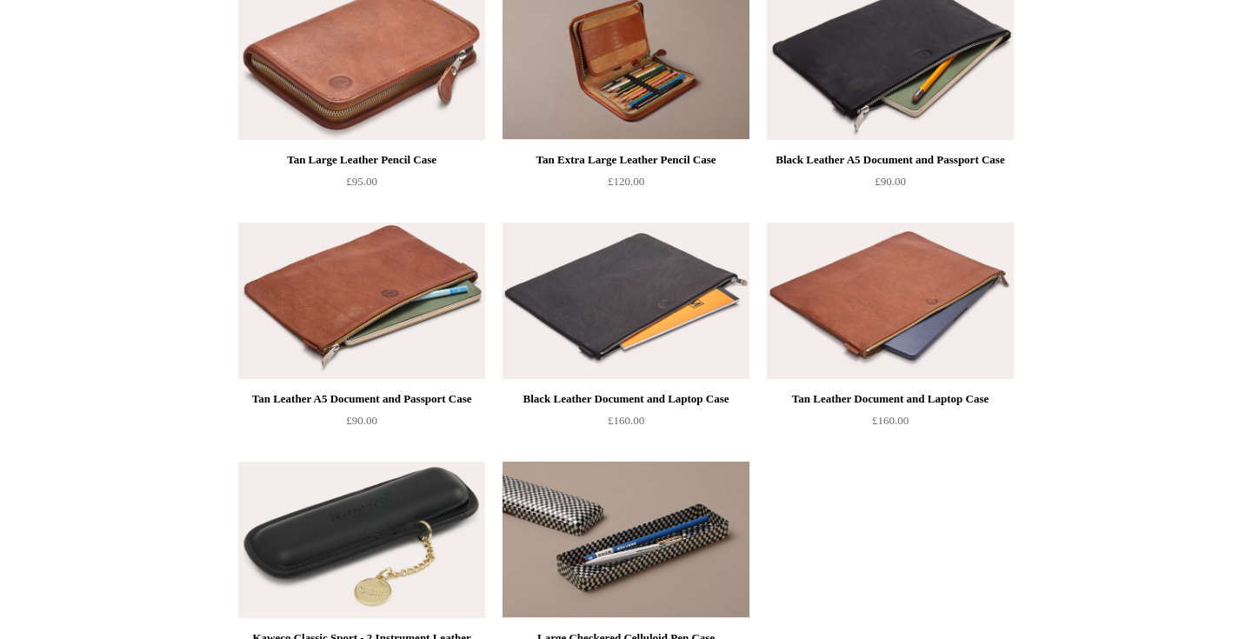
scroll to position [2019, 0]
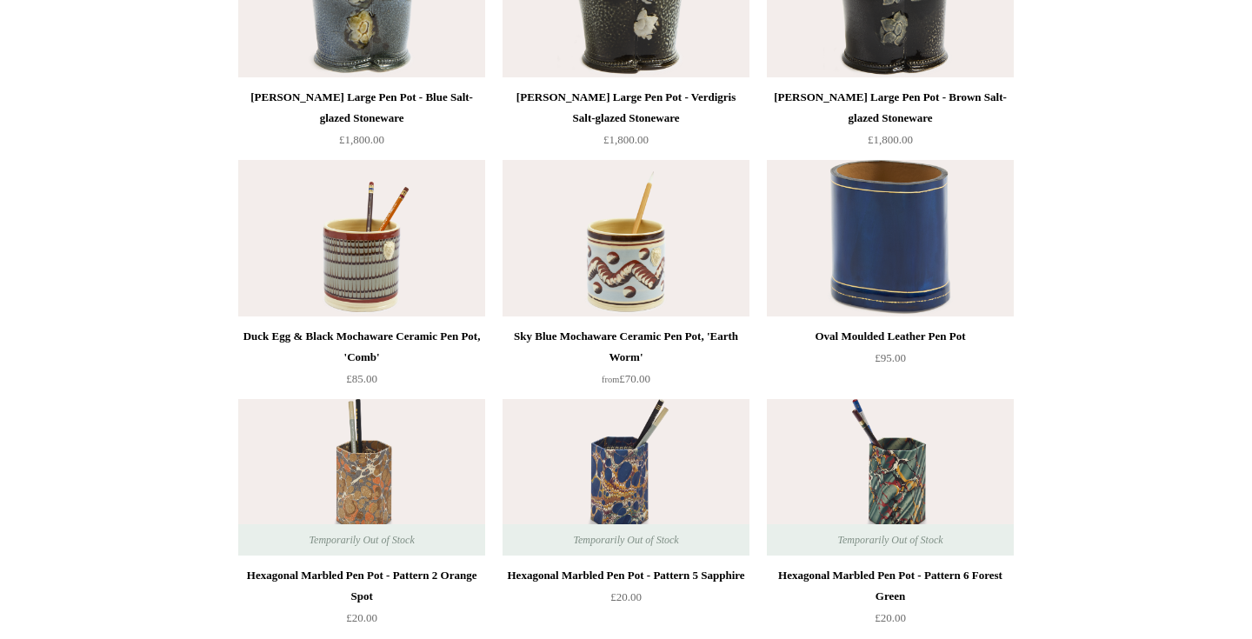
scroll to position [2736, 0]
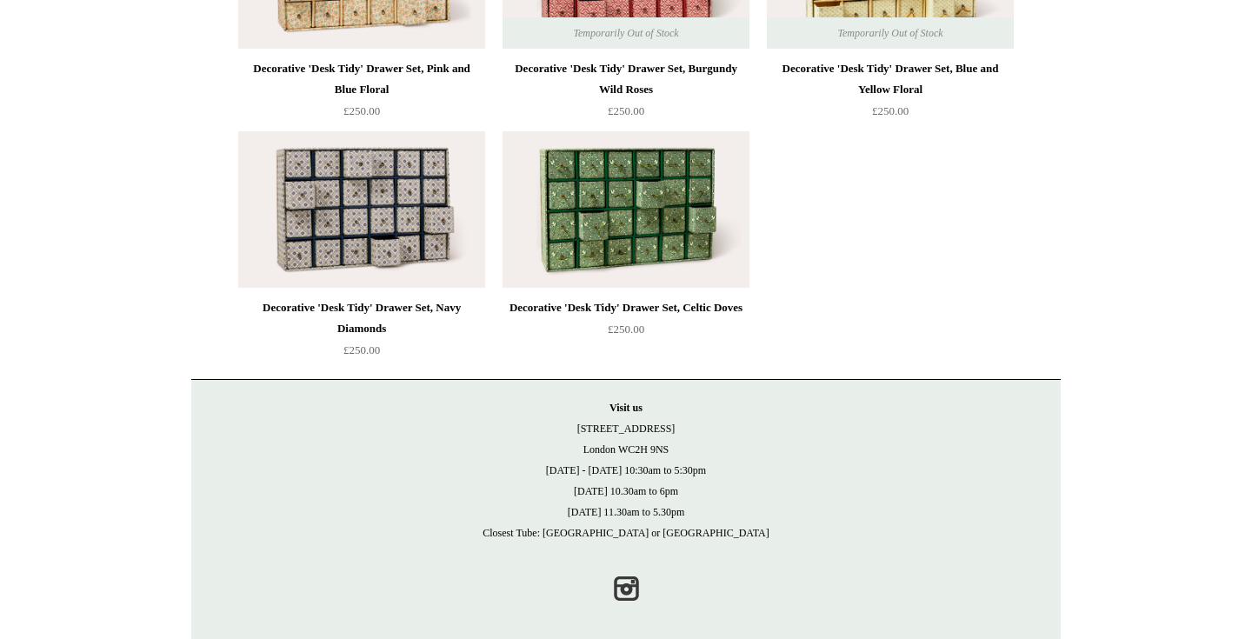
scroll to position [2736, 0]
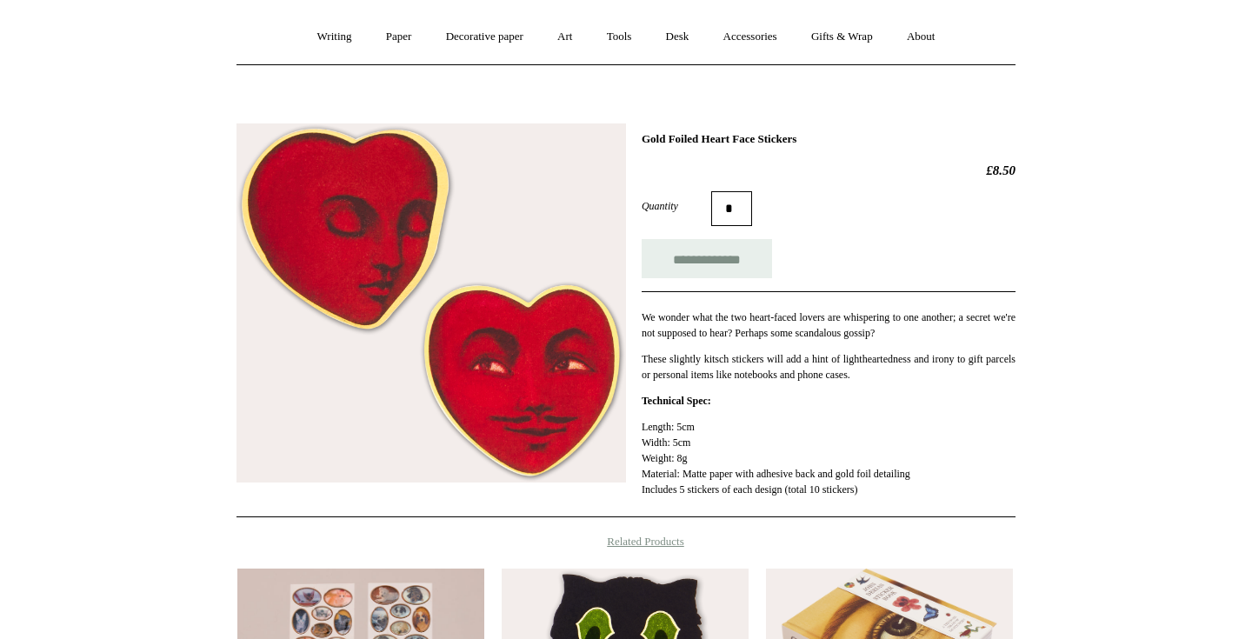
scroll to position [217, 0]
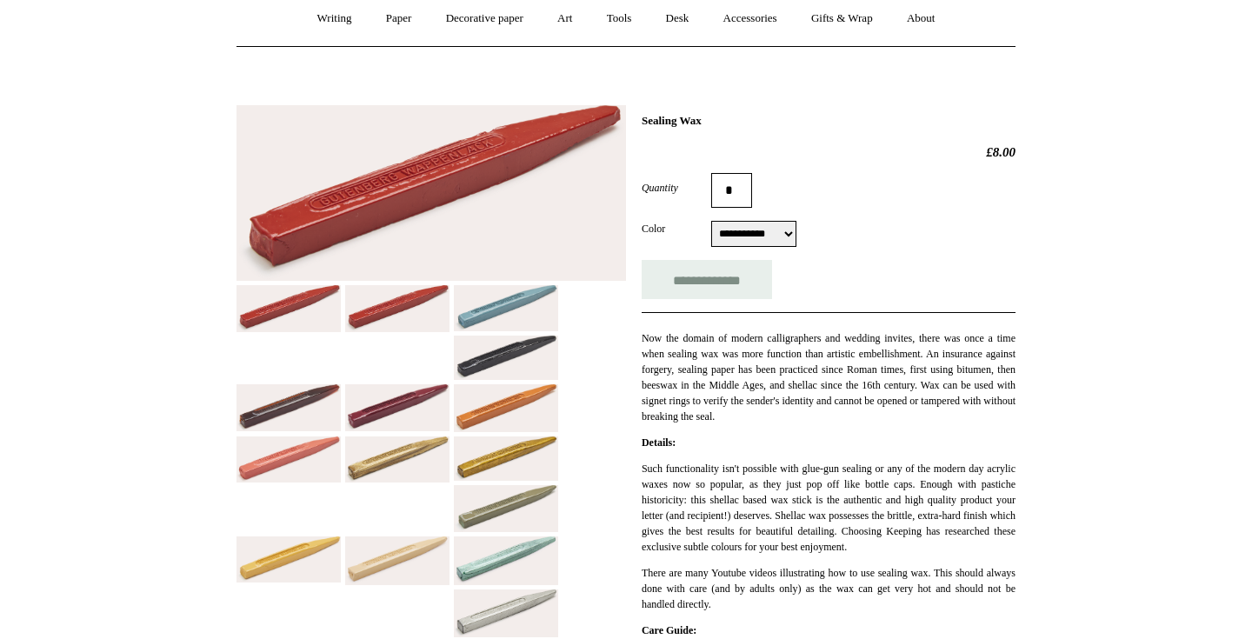
scroll to position [171, 0]
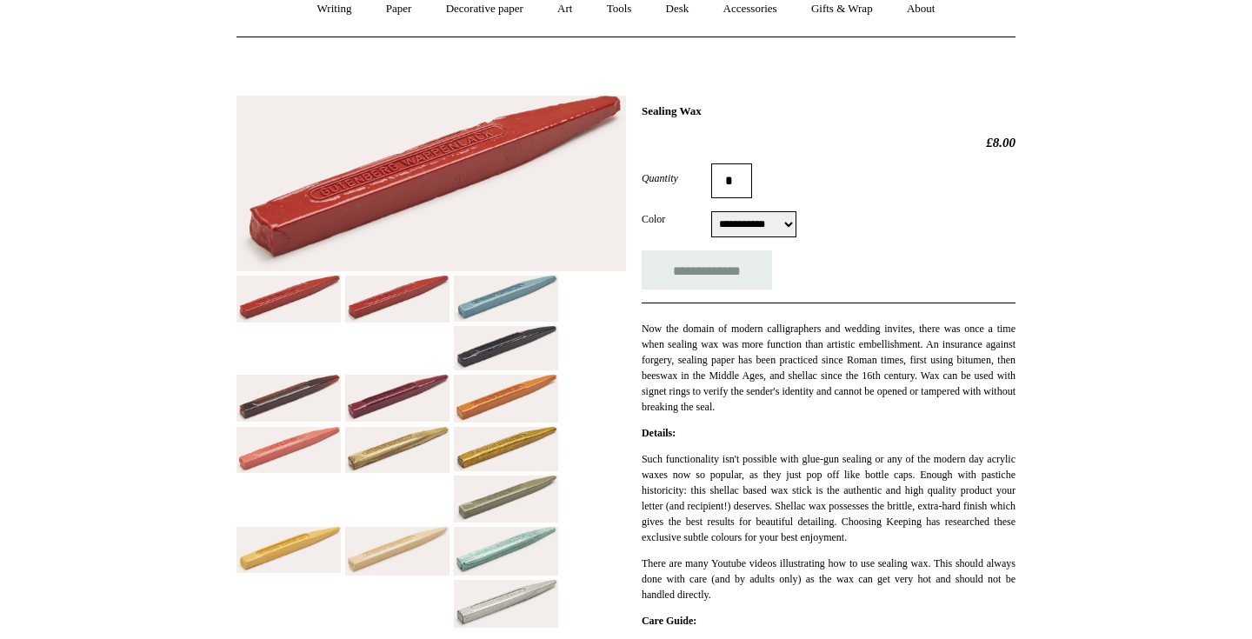
click at [791, 229] on select "**********" at bounding box center [753, 224] width 85 height 26
click at [711, 213] on select "**********" at bounding box center [753, 224] width 85 height 26
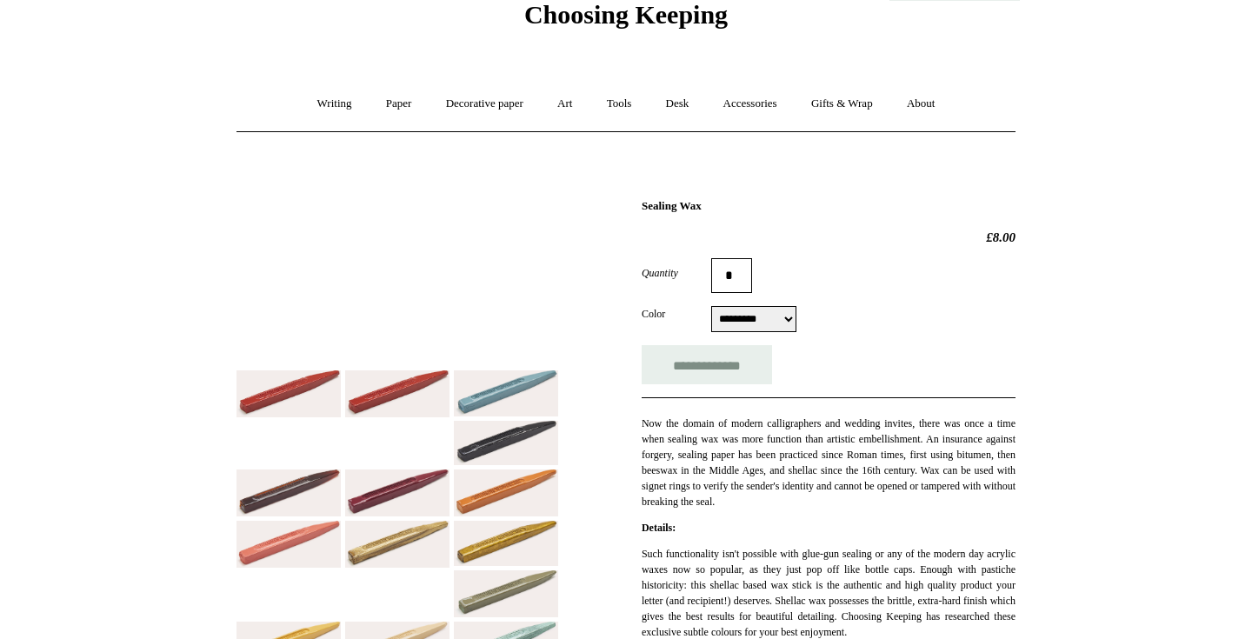
scroll to position [115, 0]
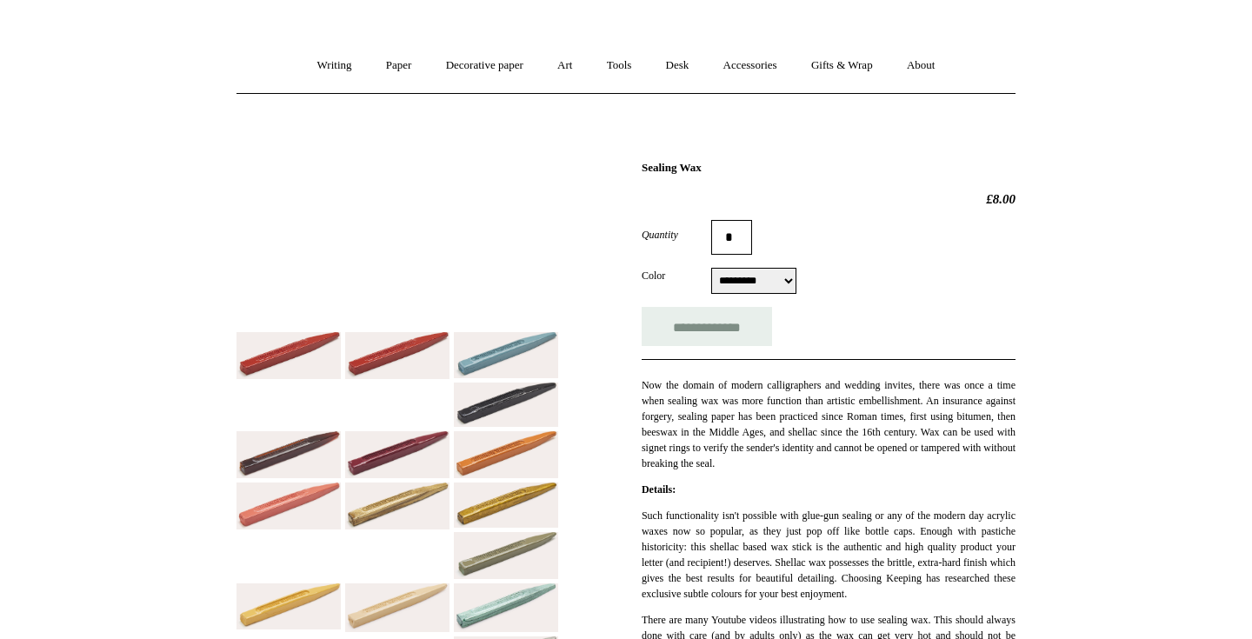
click at [744, 283] on select "**********" at bounding box center [753, 281] width 85 height 26
select select "**********"
click at [711, 269] on select "**********" at bounding box center [753, 281] width 85 height 26
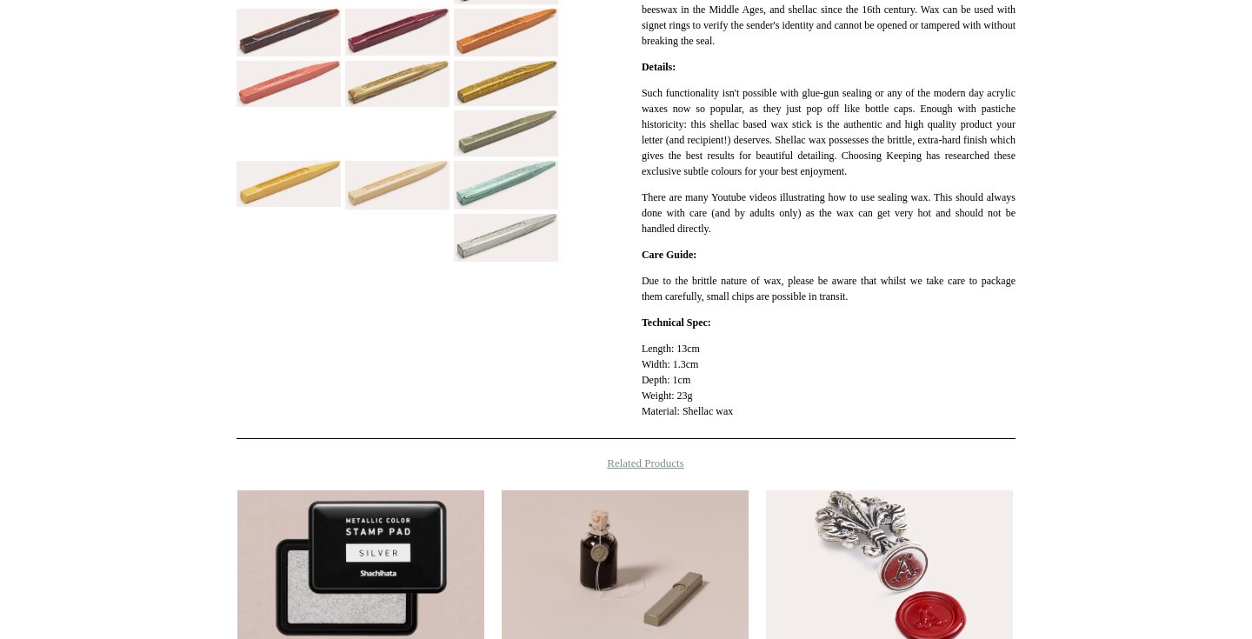
scroll to position [892, 0]
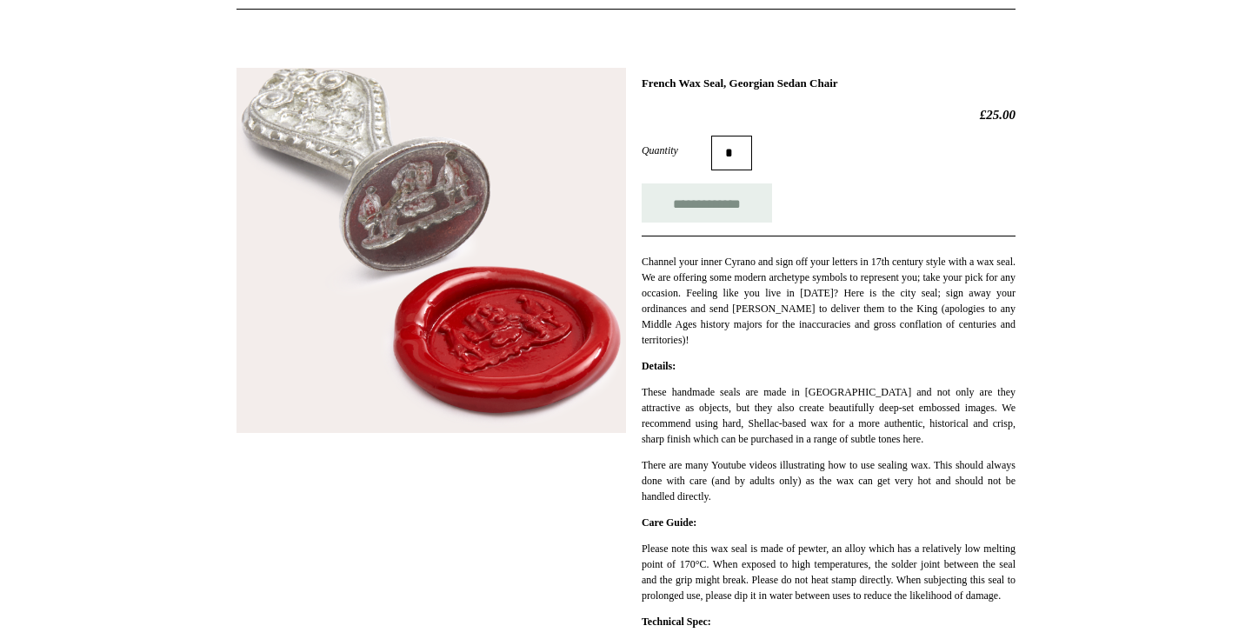
scroll to position [201, 0]
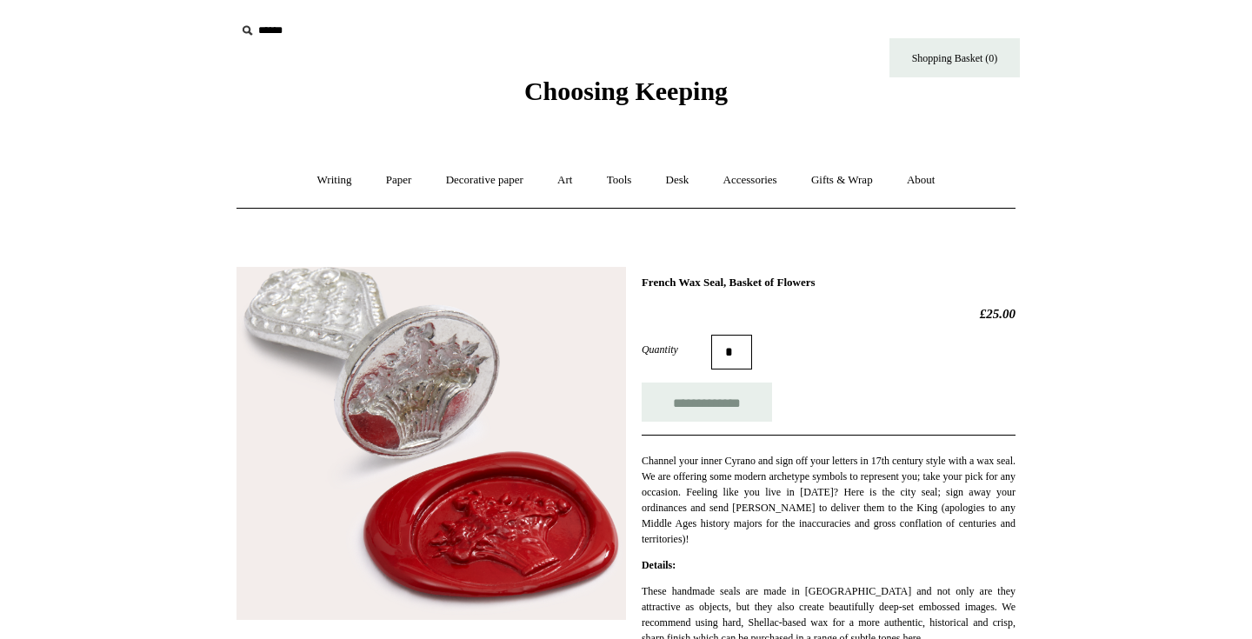
scroll to position [203, 0]
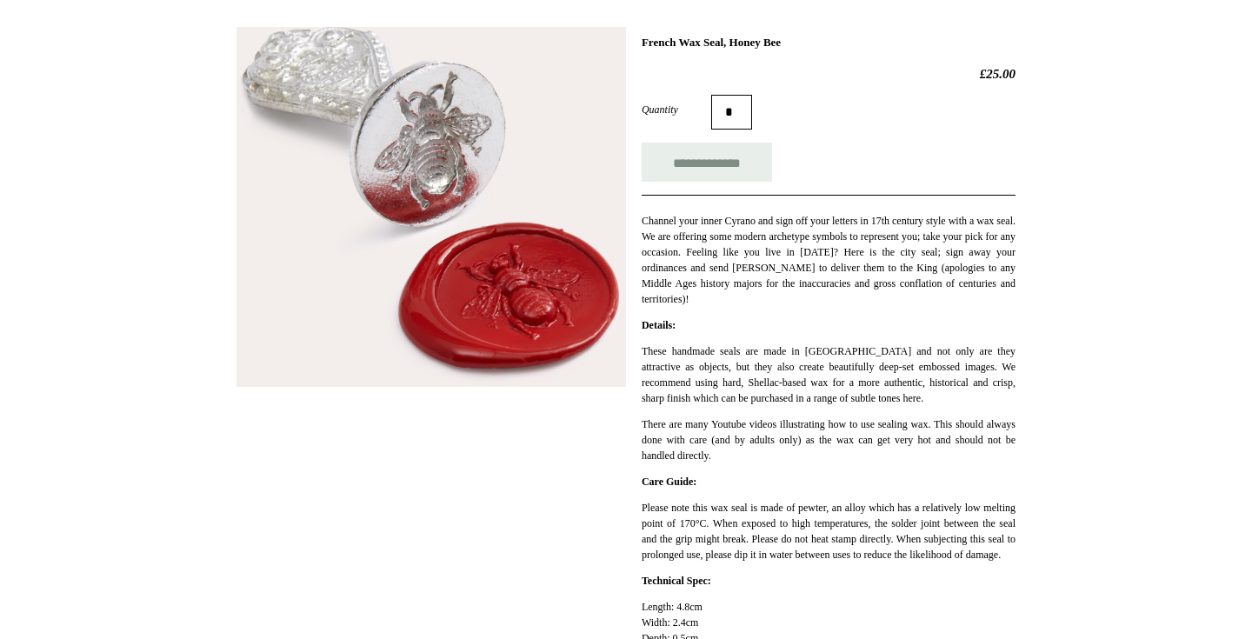
scroll to position [241, 0]
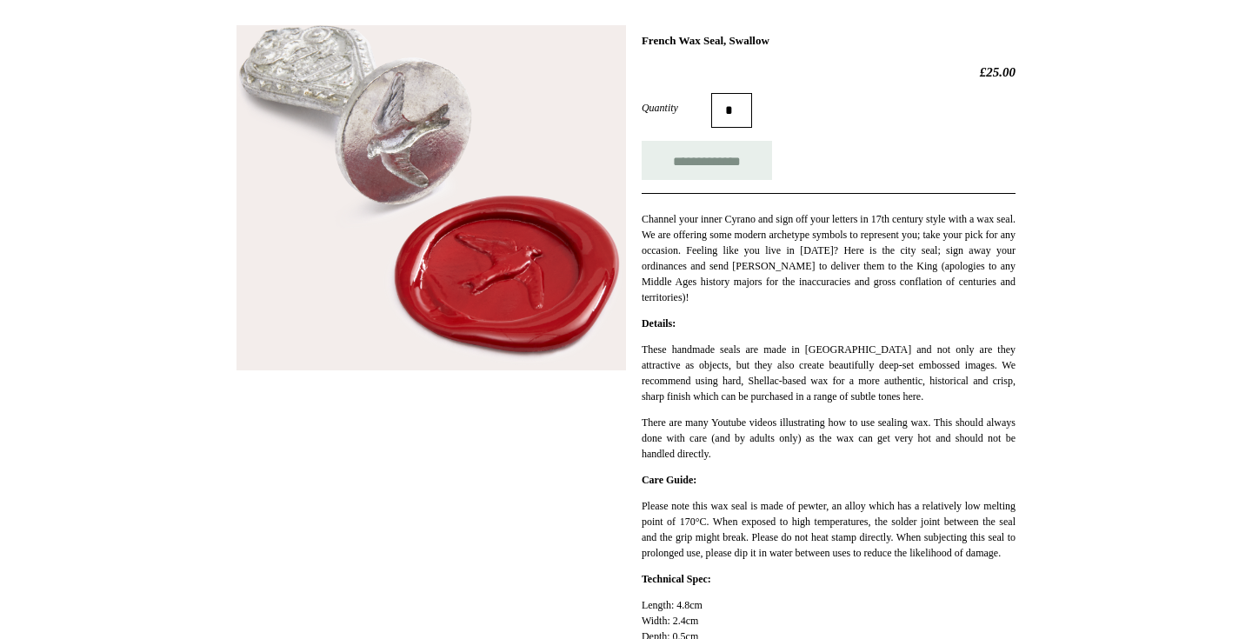
scroll to position [214, 0]
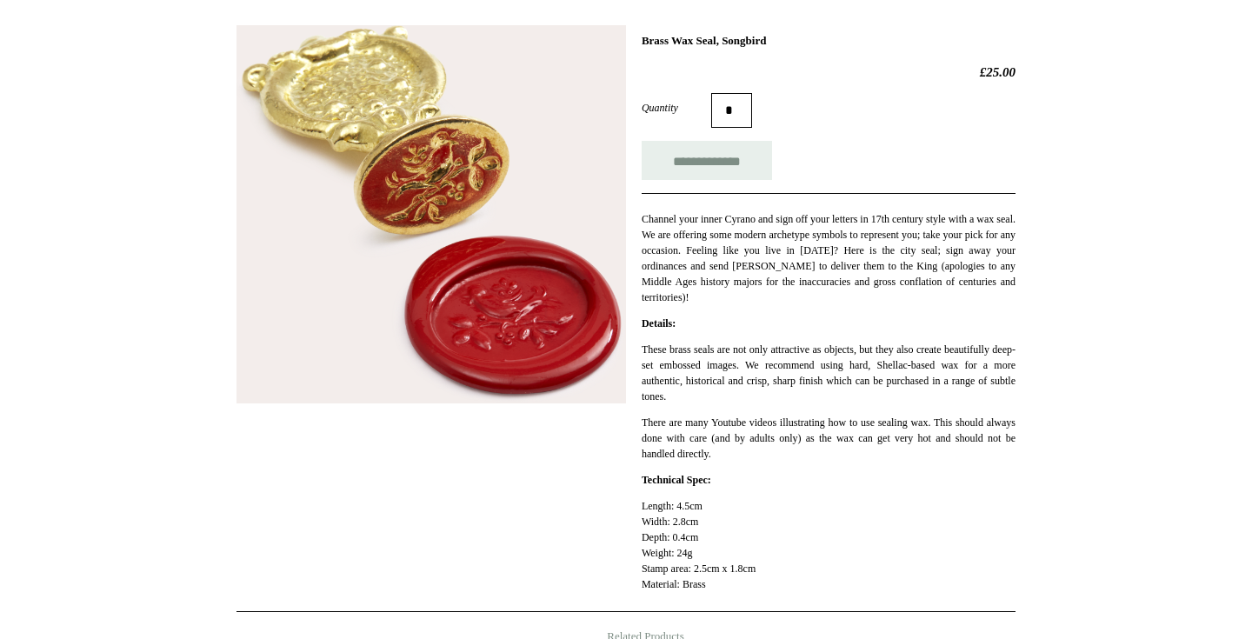
scroll to position [244, 0]
